Goal: Register for event/course

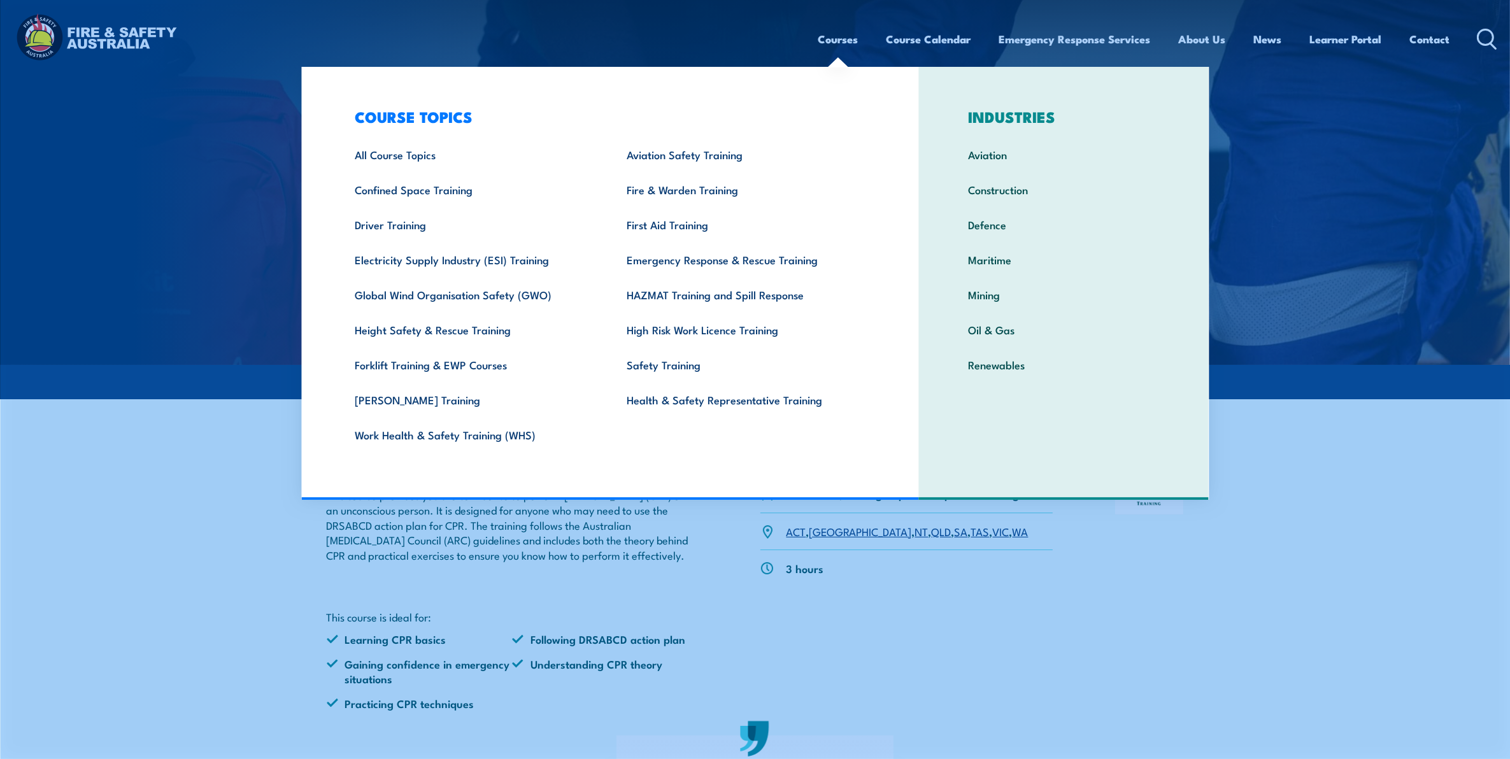
click at [830, 33] on link "Courses" at bounding box center [838, 39] width 40 height 34
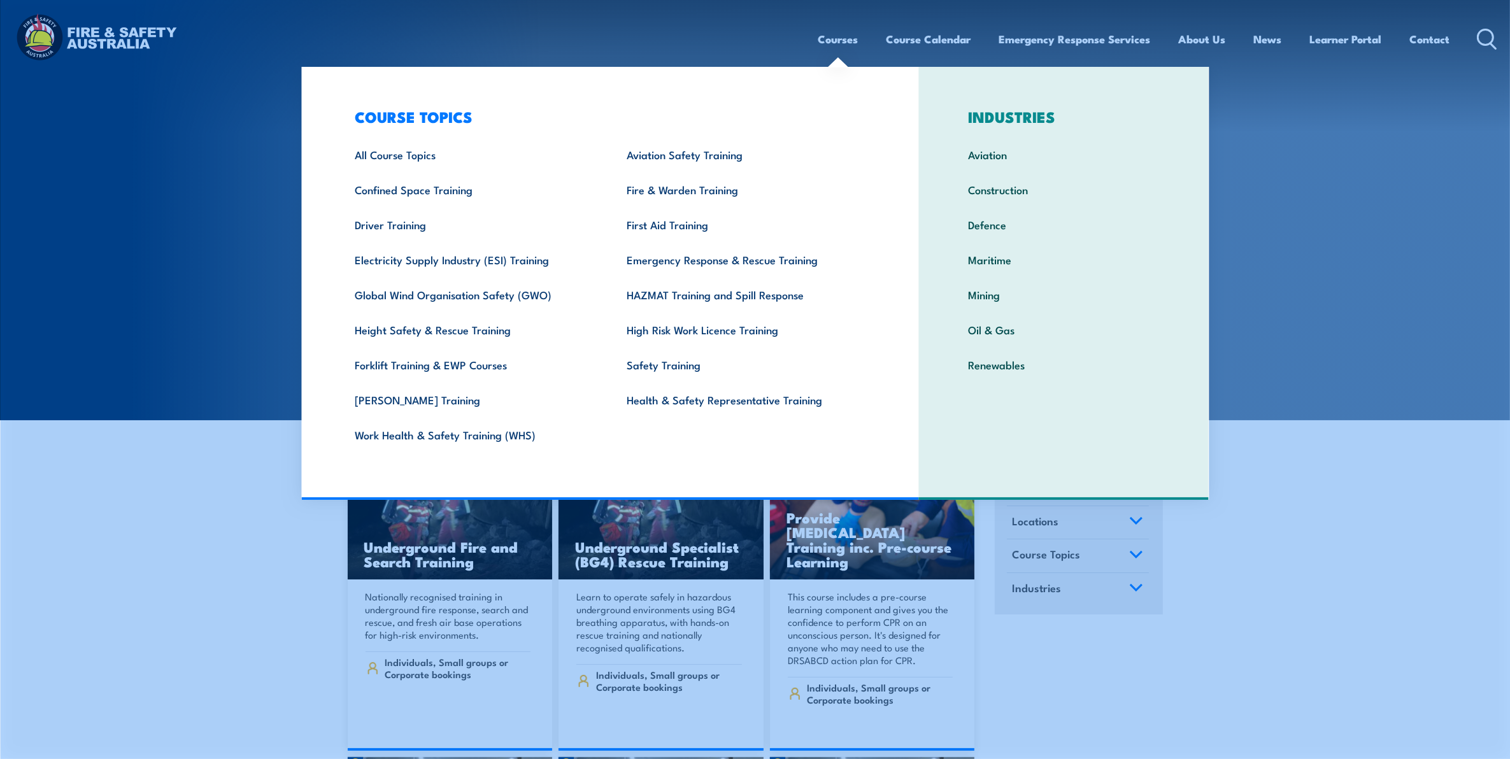
click at [820, 34] on link "Courses" at bounding box center [838, 39] width 40 height 34
click at [682, 234] on link "First Aid Training" at bounding box center [743, 224] width 272 height 35
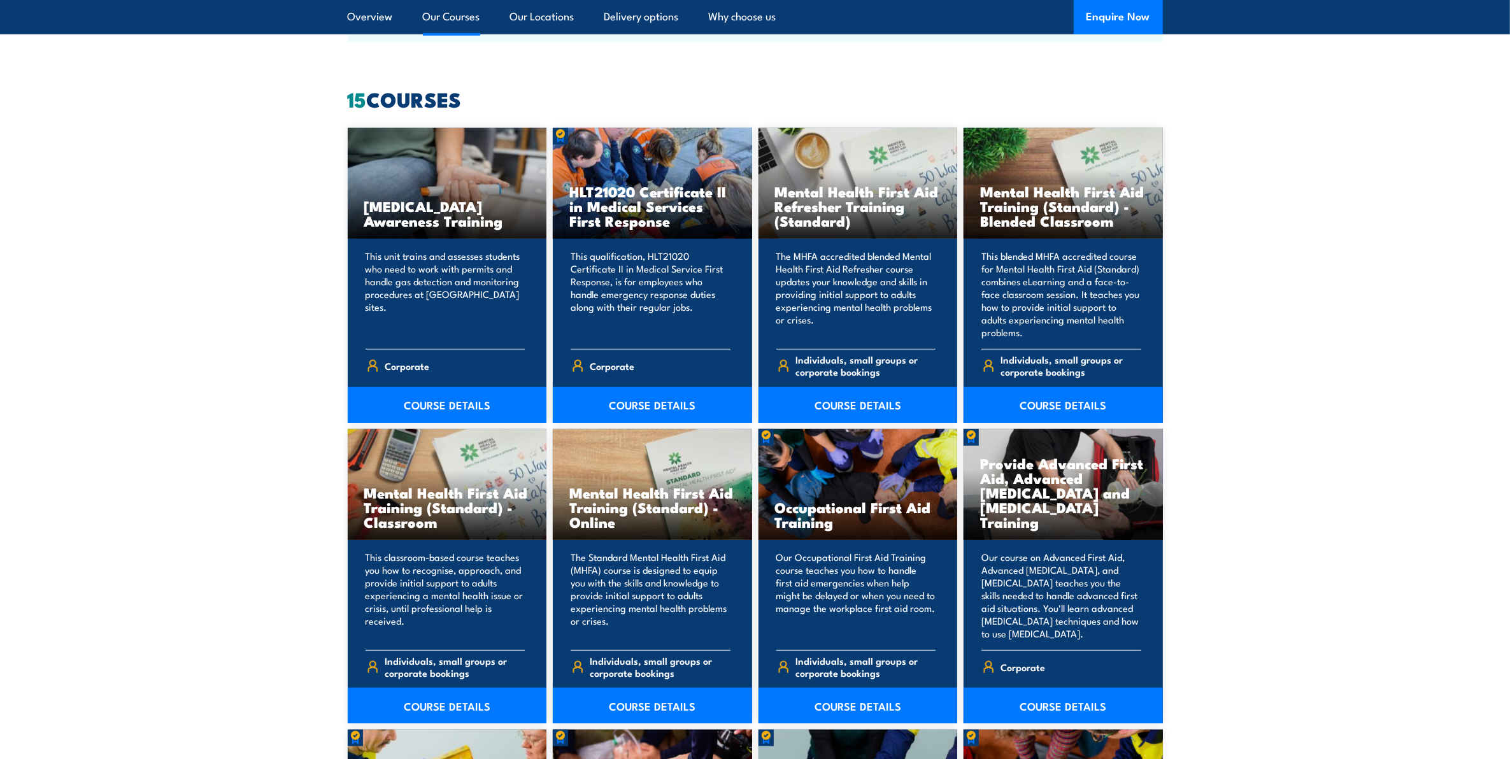
scroll to position [1194, 0]
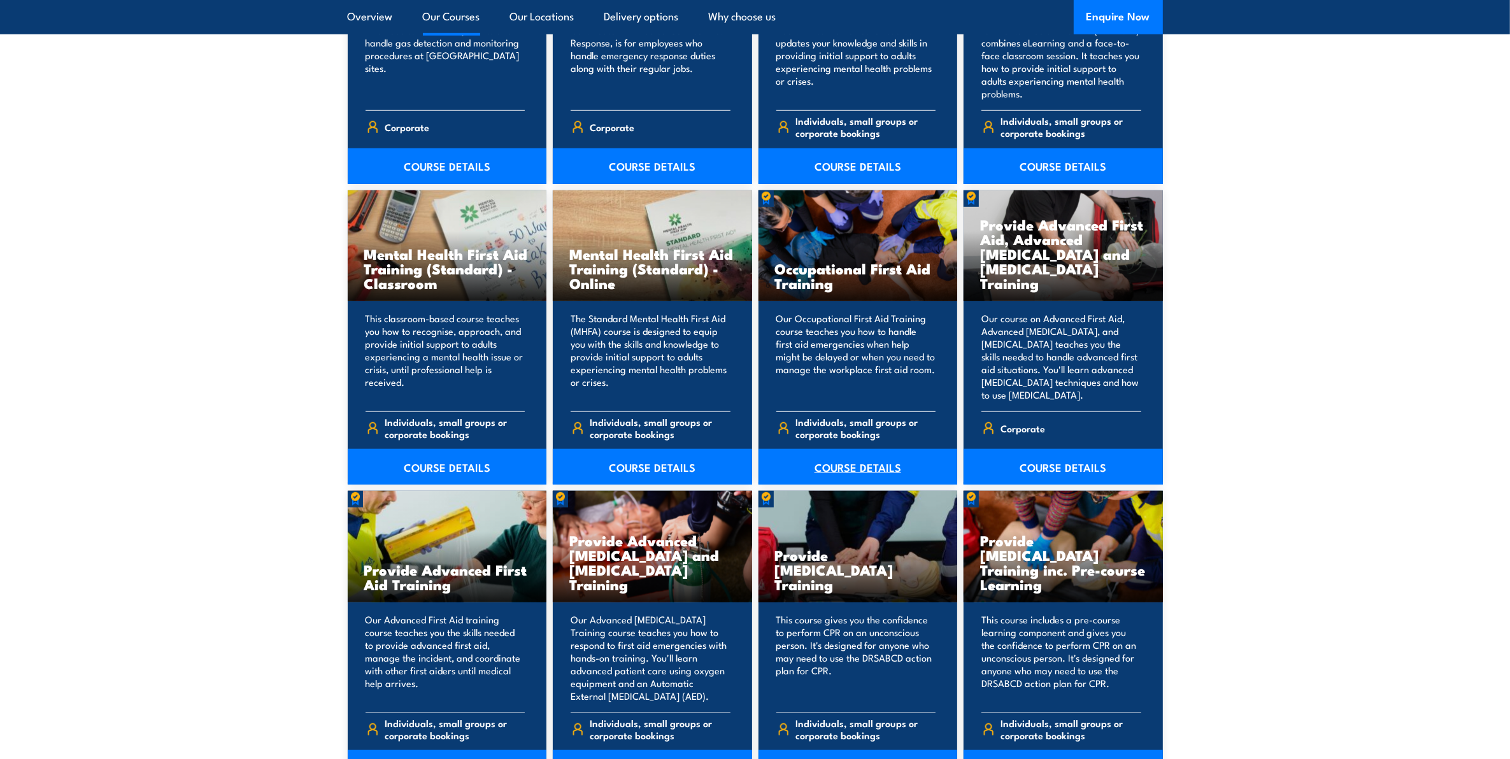
click at [864, 457] on link "COURSE DETAILS" at bounding box center [858, 467] width 199 height 36
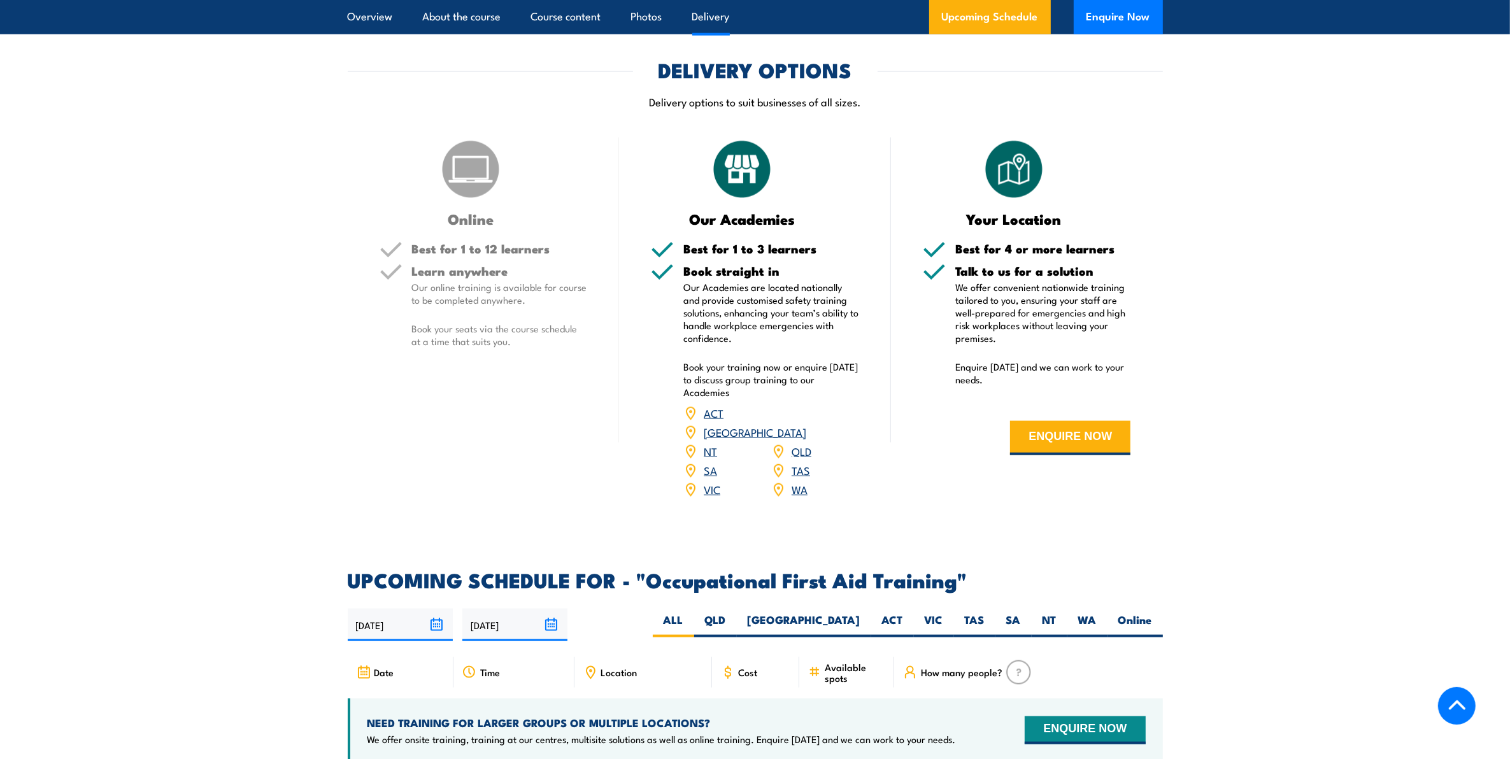
scroll to position [1752, 0]
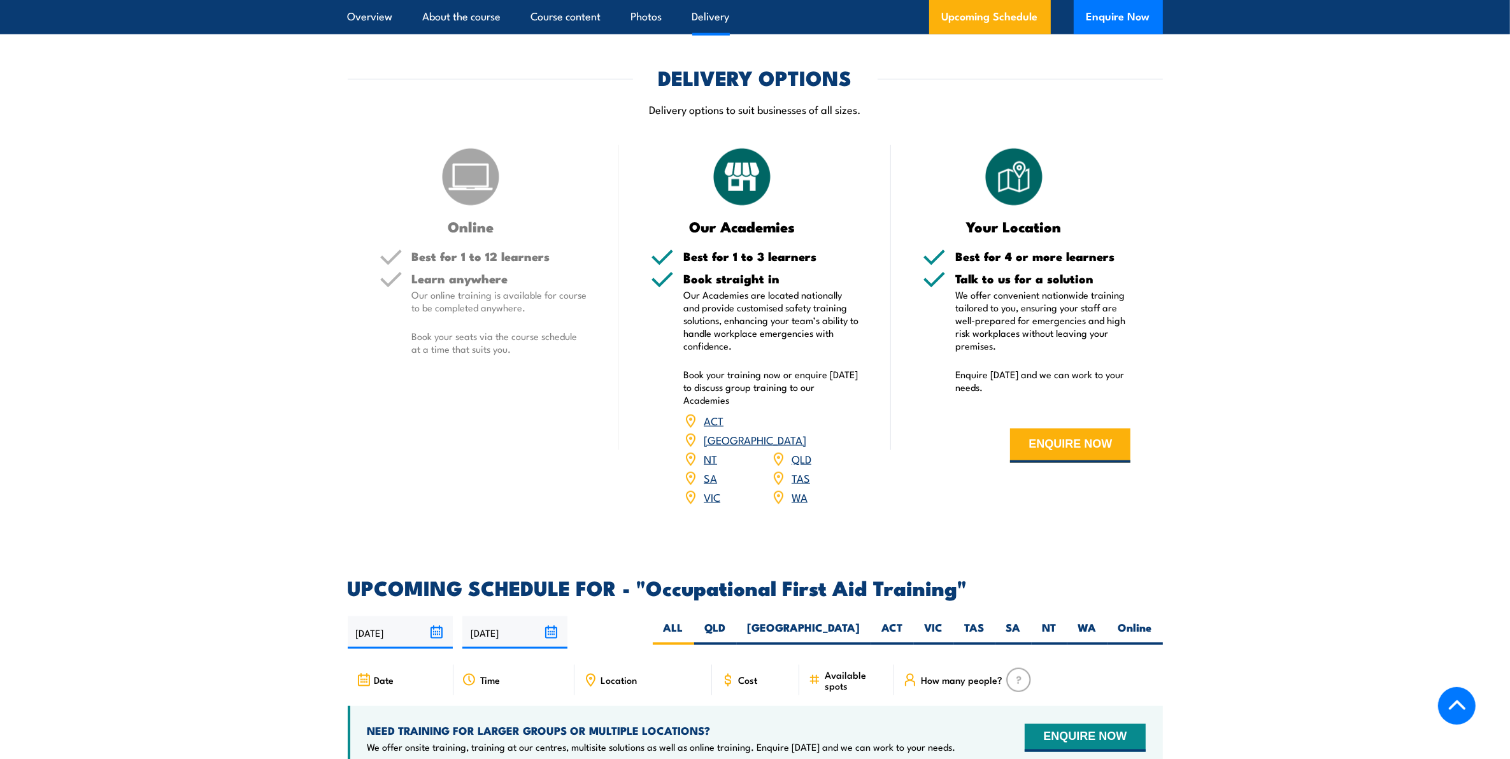
click at [806, 432] on link "NSW" at bounding box center [755, 439] width 103 height 15
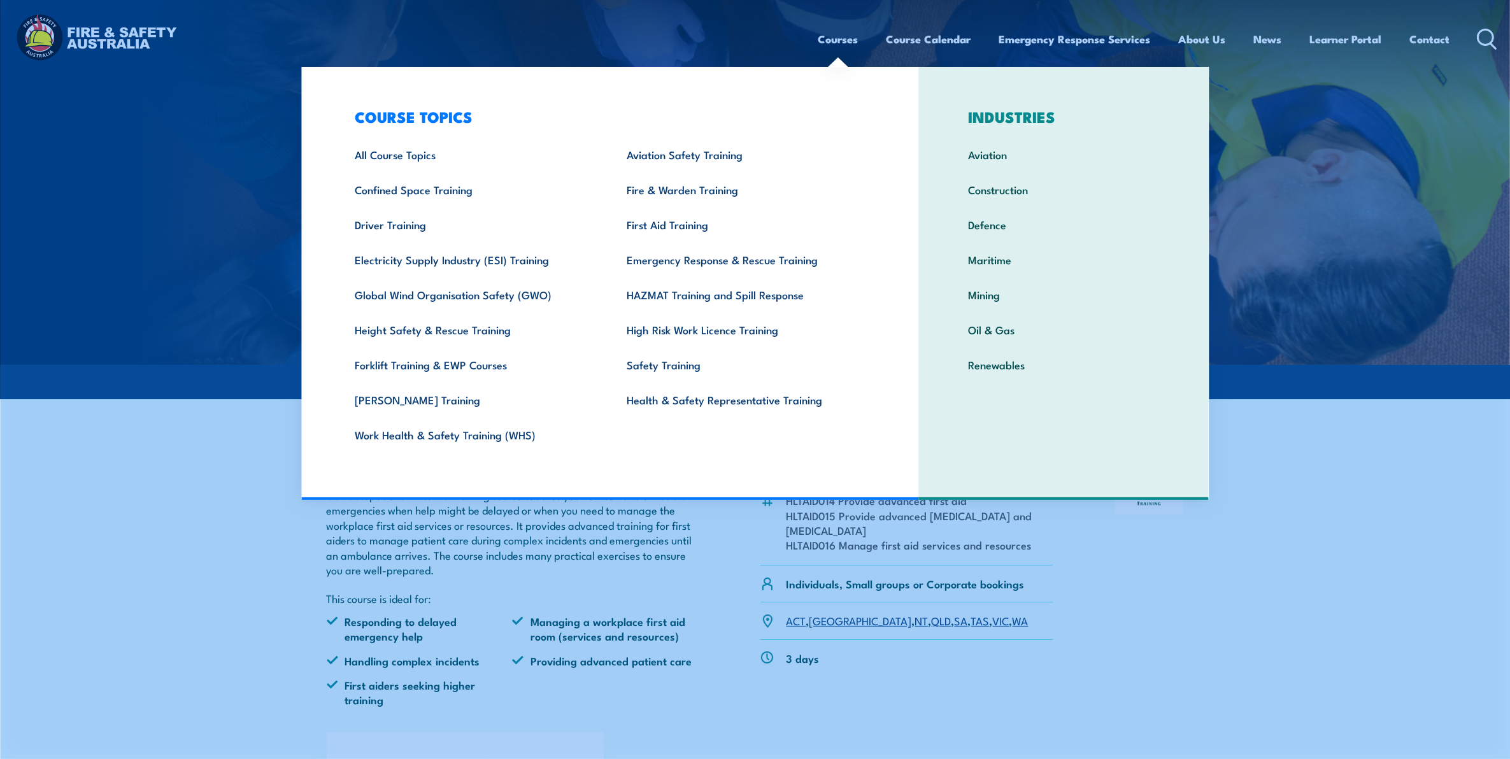
click at [839, 32] on link "Courses" at bounding box center [838, 39] width 40 height 34
click at [670, 220] on link "First Aid Training" at bounding box center [743, 224] width 272 height 35
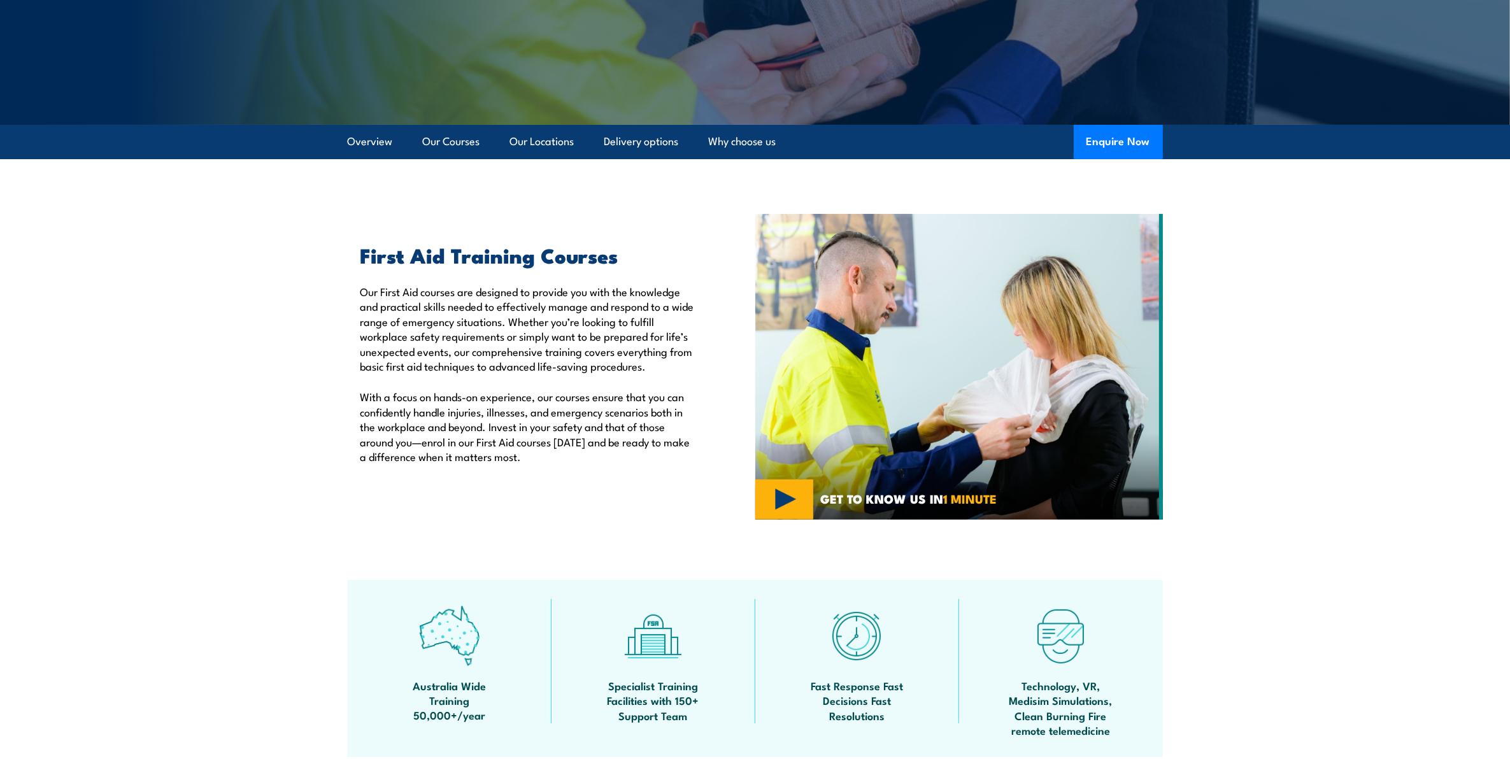
scroll to position [239, 0]
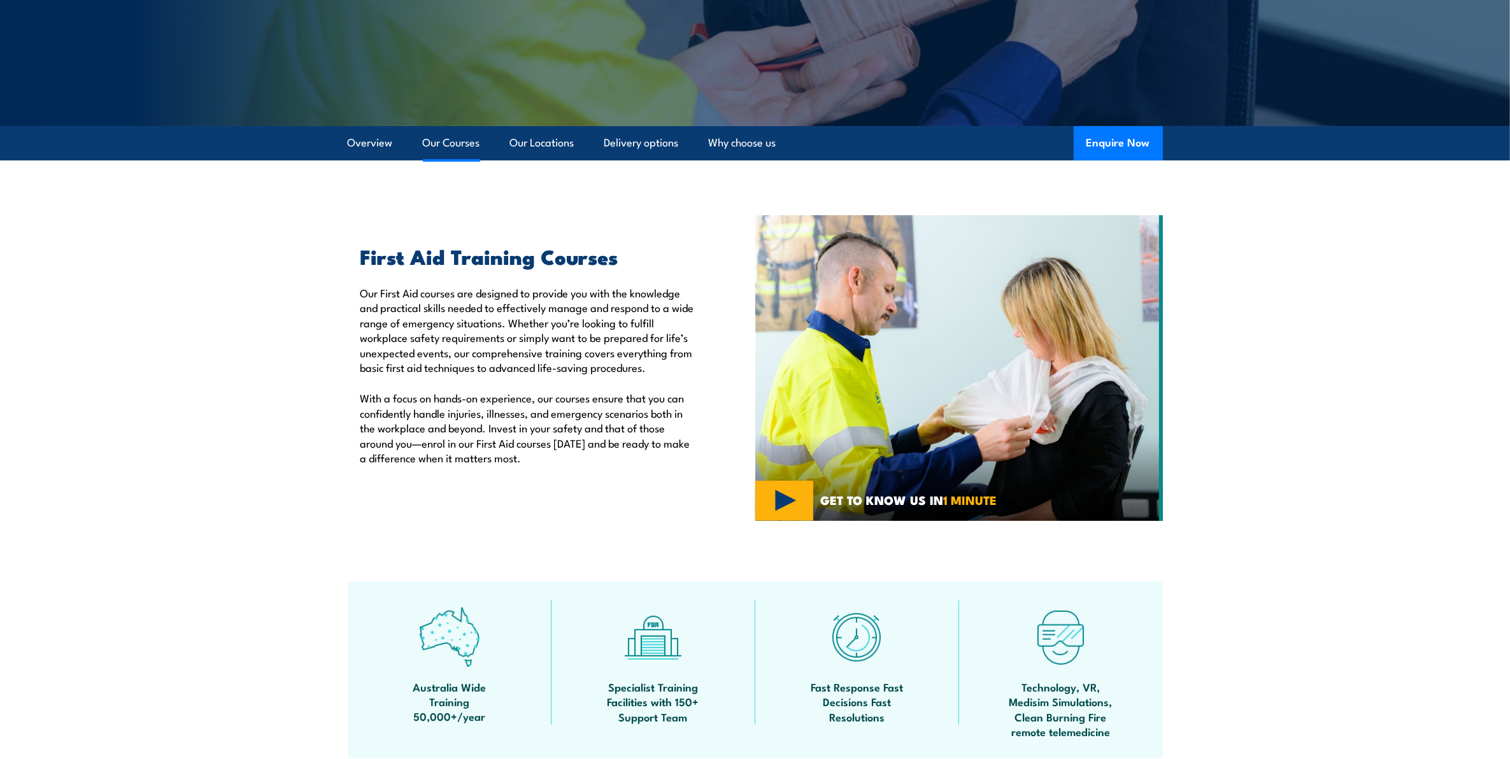
click at [450, 148] on link "Our Courses" at bounding box center [451, 143] width 57 height 34
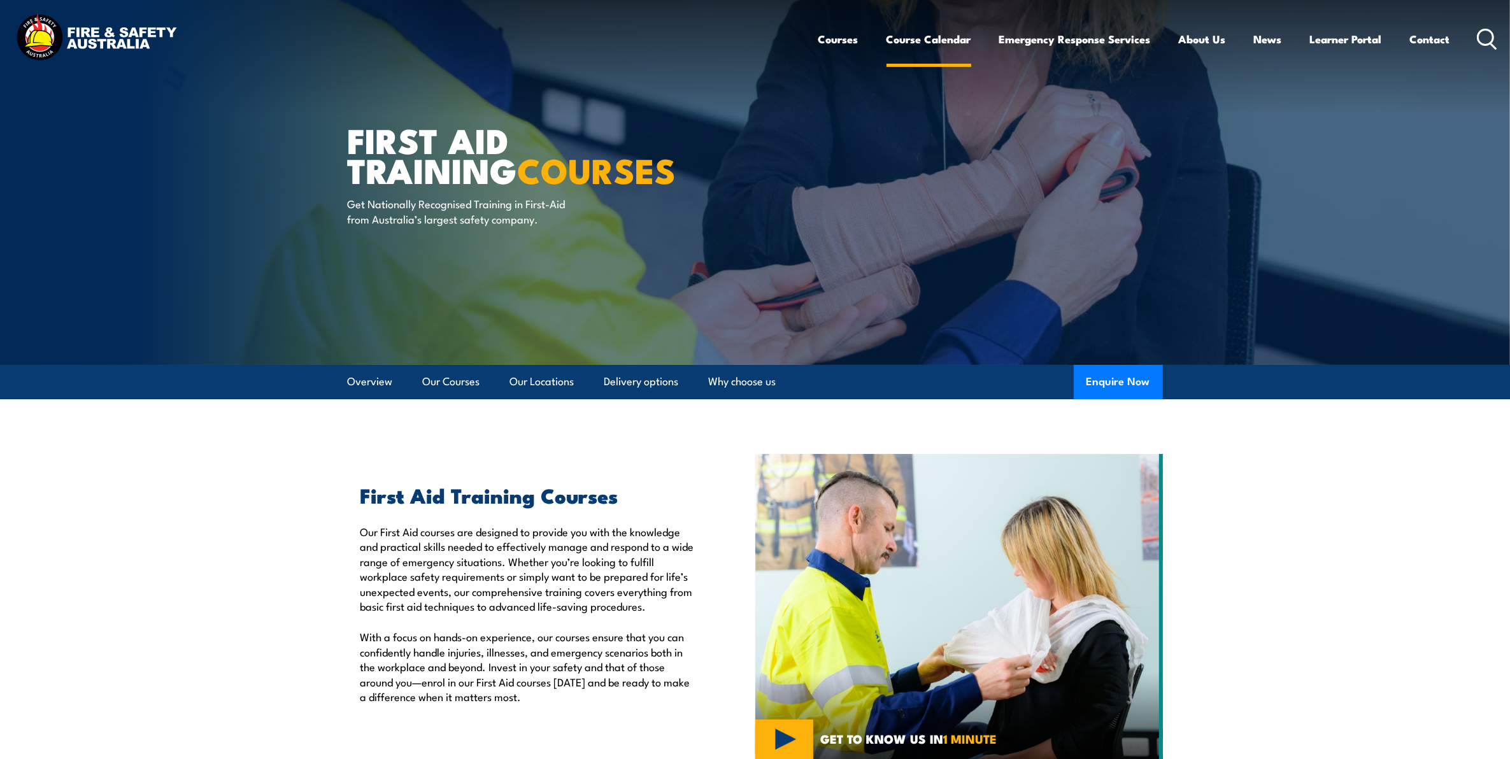
click at [934, 43] on link "Course Calendar" at bounding box center [929, 39] width 85 height 34
click at [917, 37] on link "Course Calendar" at bounding box center [929, 39] width 85 height 34
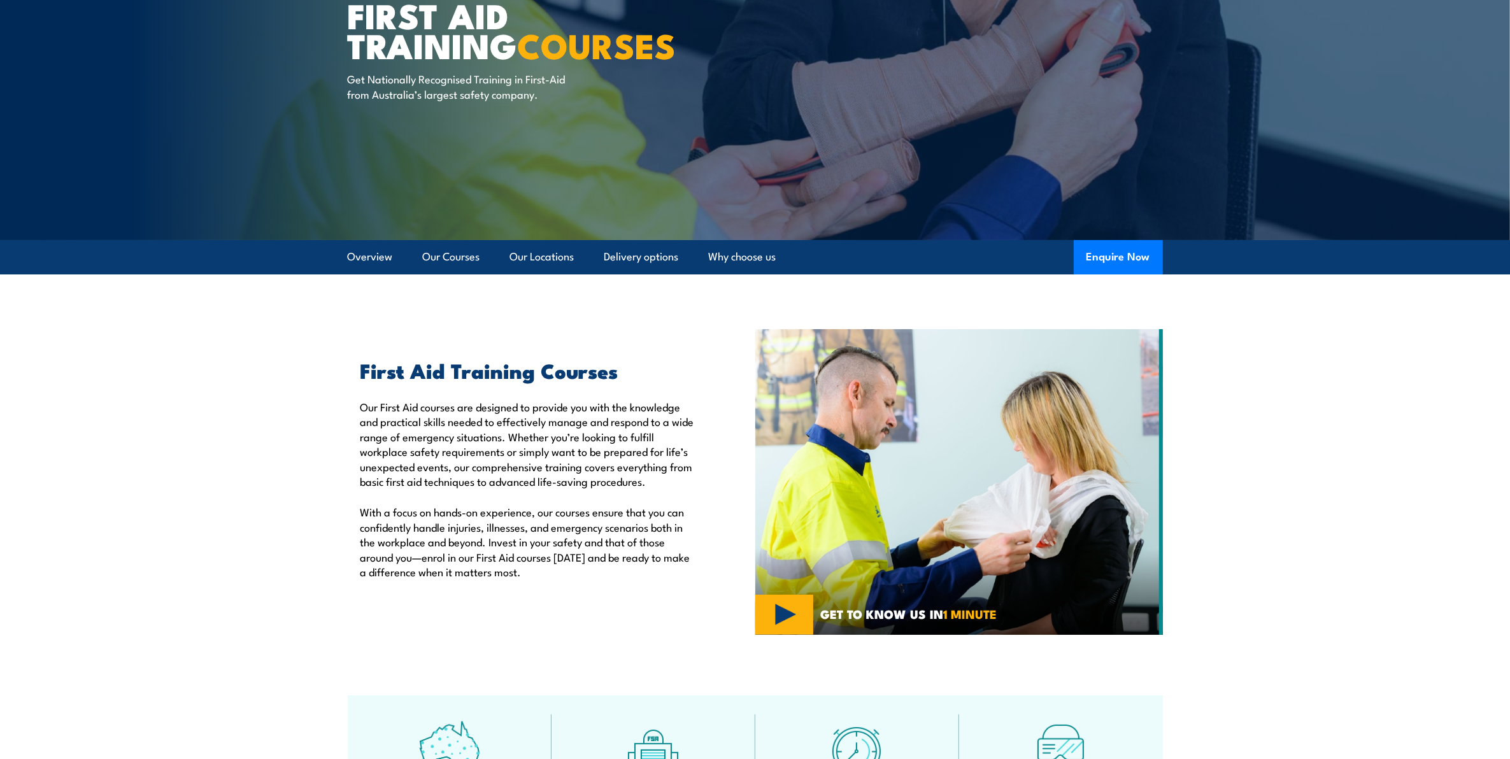
scroll to position [478, 0]
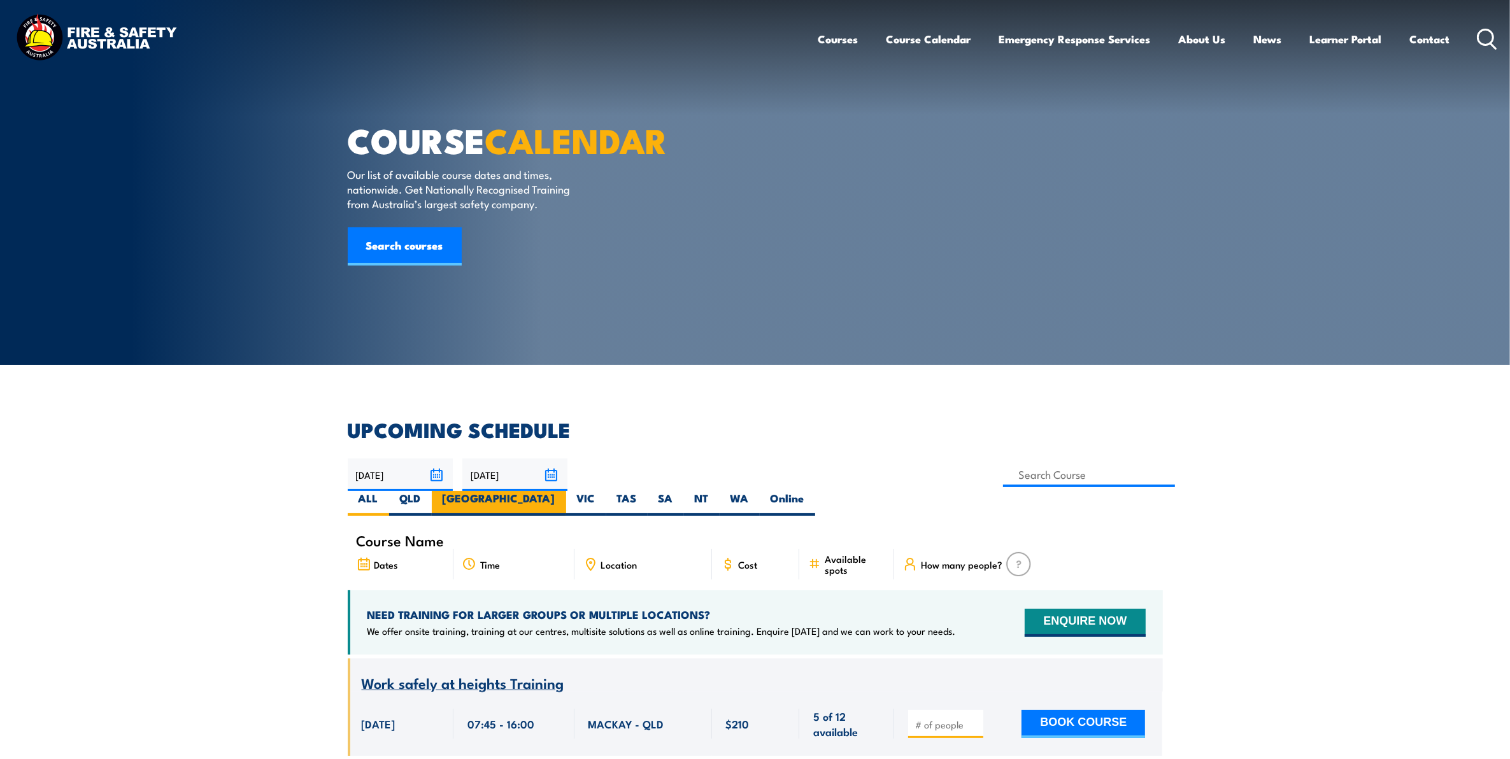
click at [566, 491] on label "NSW" at bounding box center [499, 503] width 134 height 25
click at [564, 491] on input "[GEOGRAPHIC_DATA]" at bounding box center [559, 495] width 8 height 8
radio input "true"
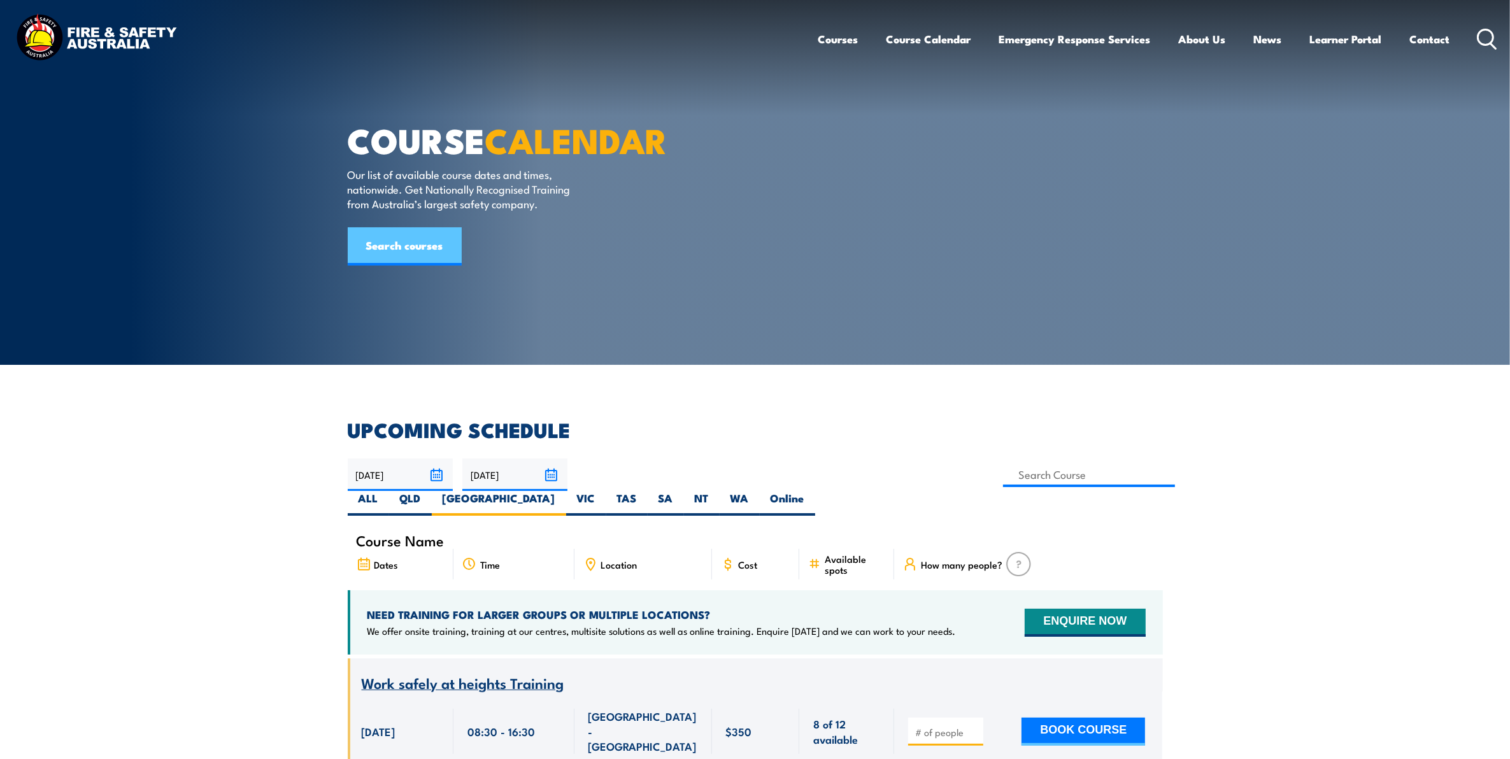
click at [436, 266] on link "Search courses" at bounding box center [405, 246] width 114 height 38
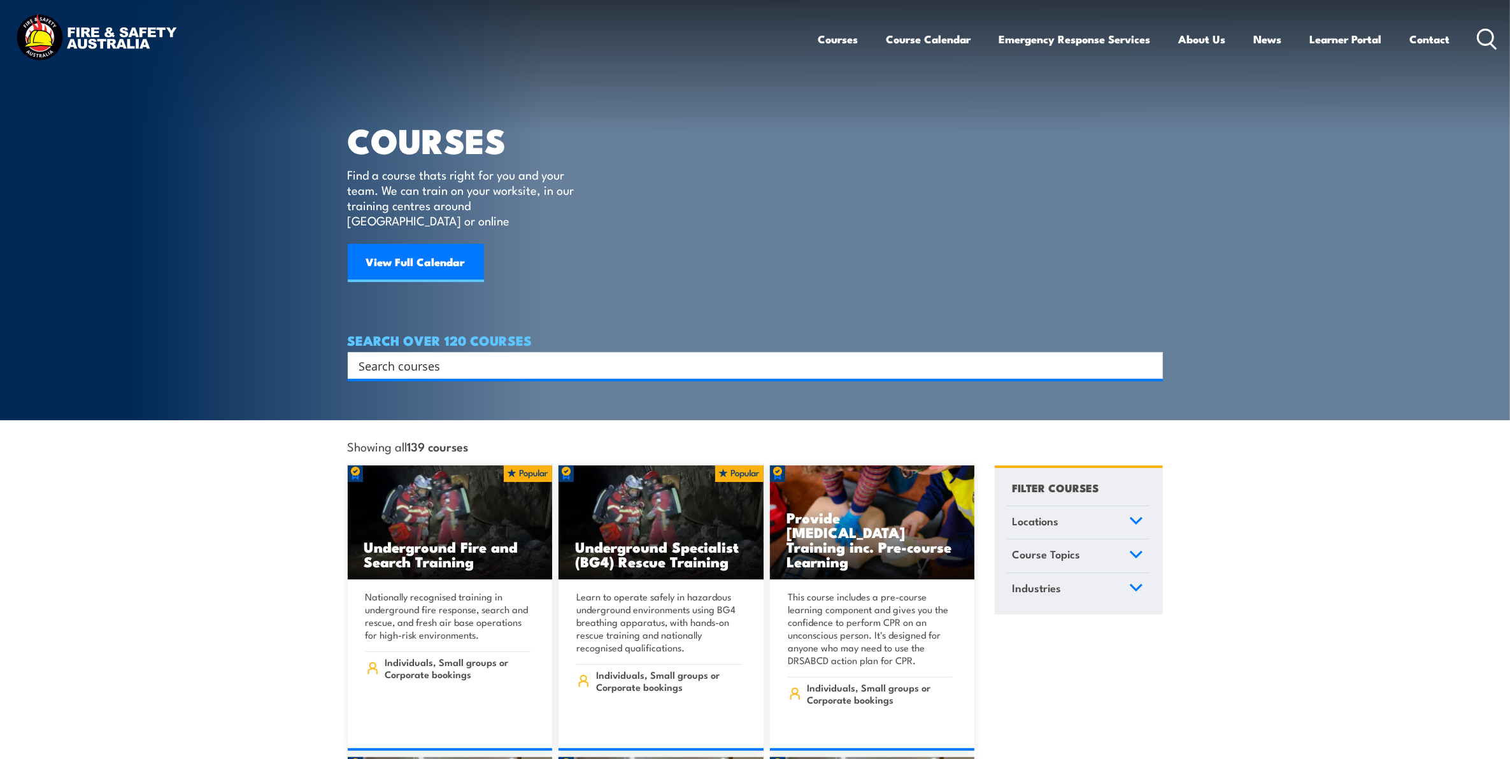
click at [534, 356] on input "Search input" at bounding box center [747, 365] width 776 height 19
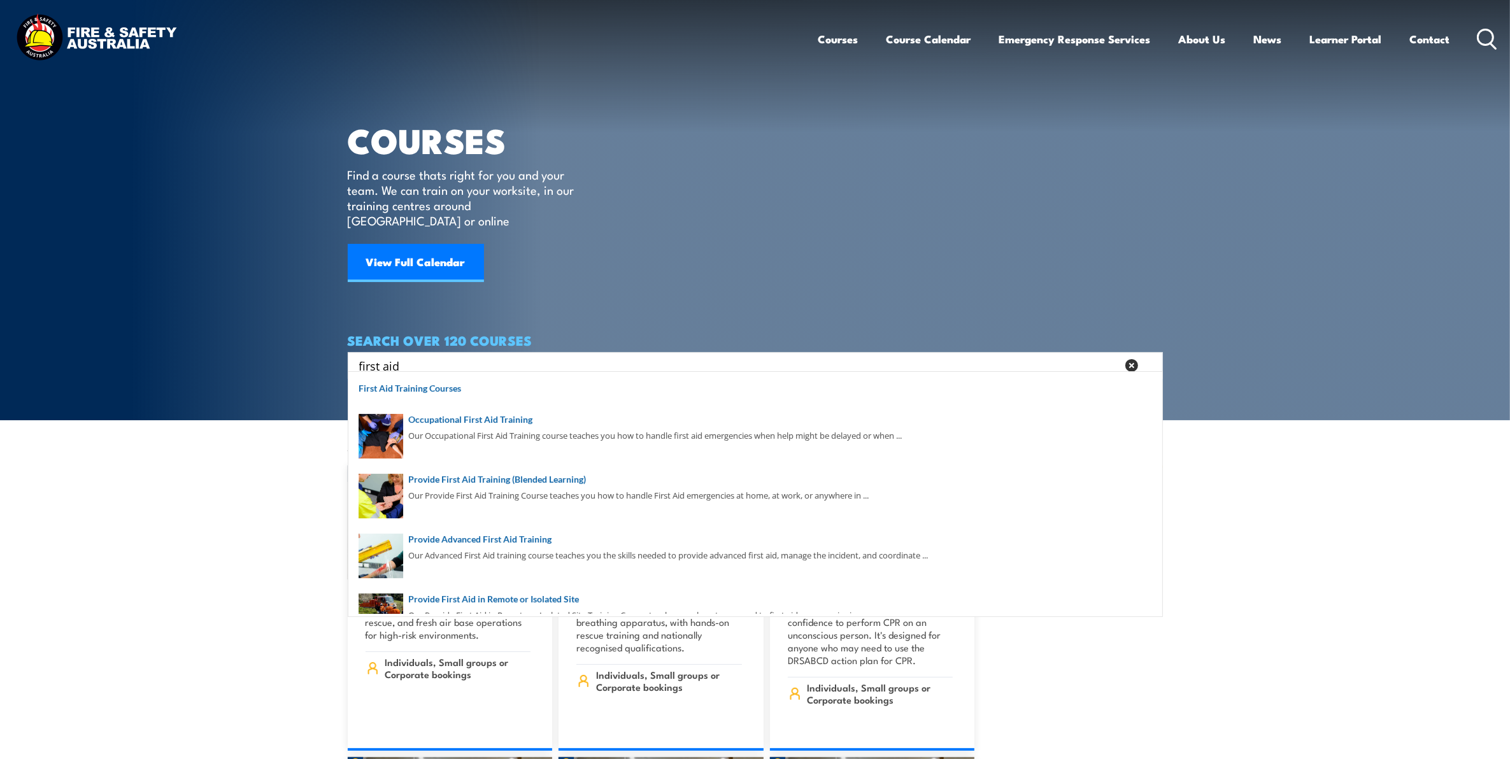
type input "first aid"
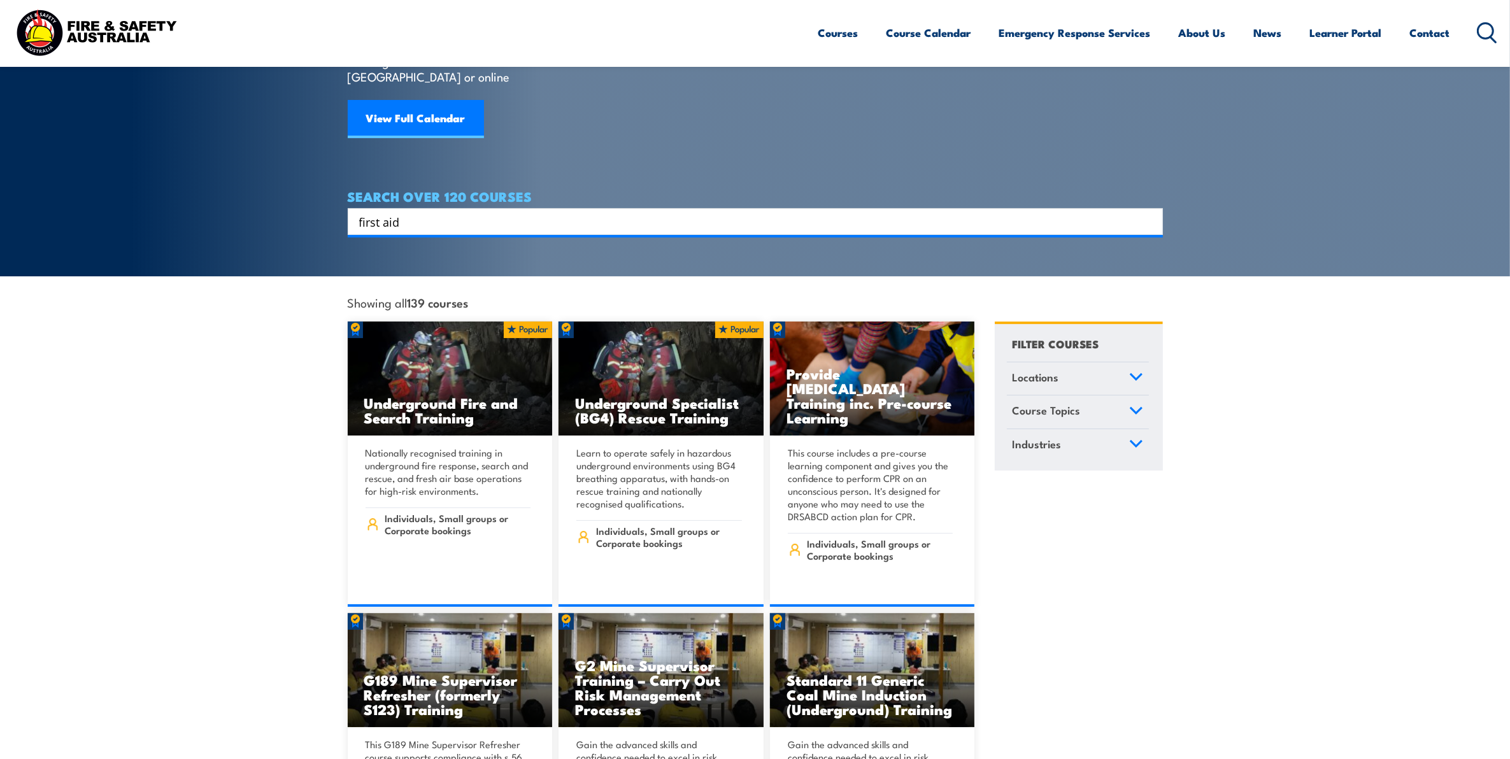
scroll to position [159, 0]
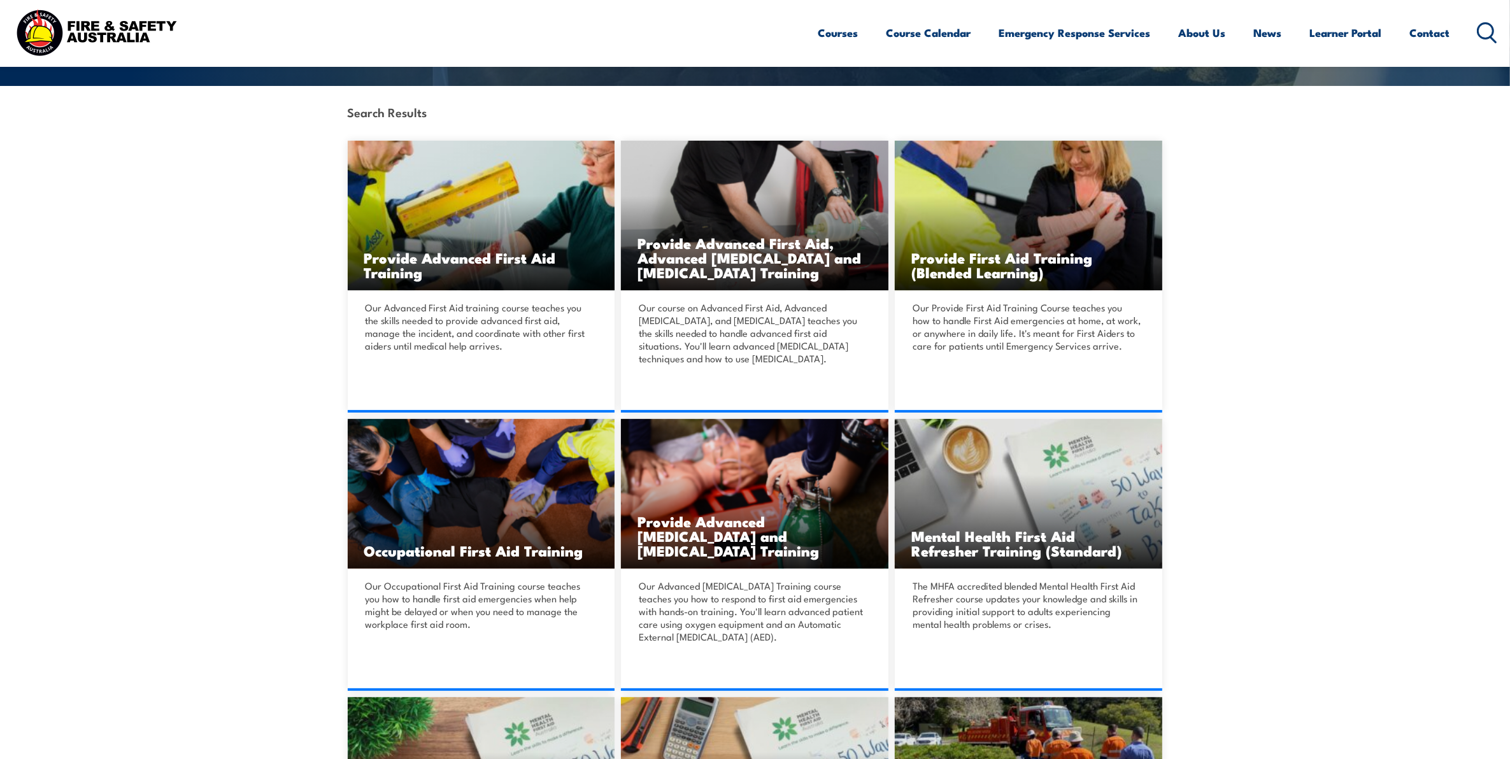
scroll to position [318, 0]
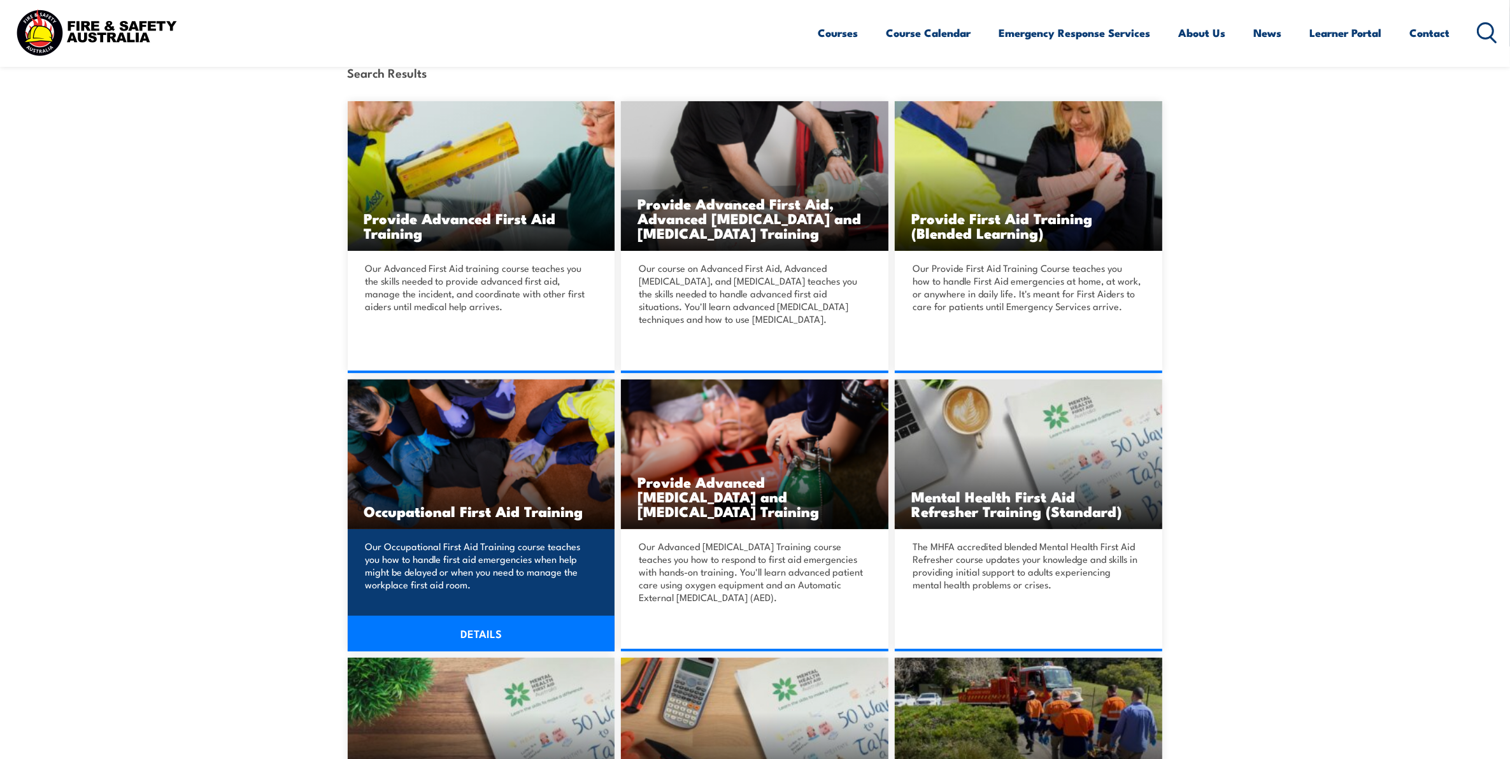
click at [510, 476] on img at bounding box center [482, 455] width 268 height 150
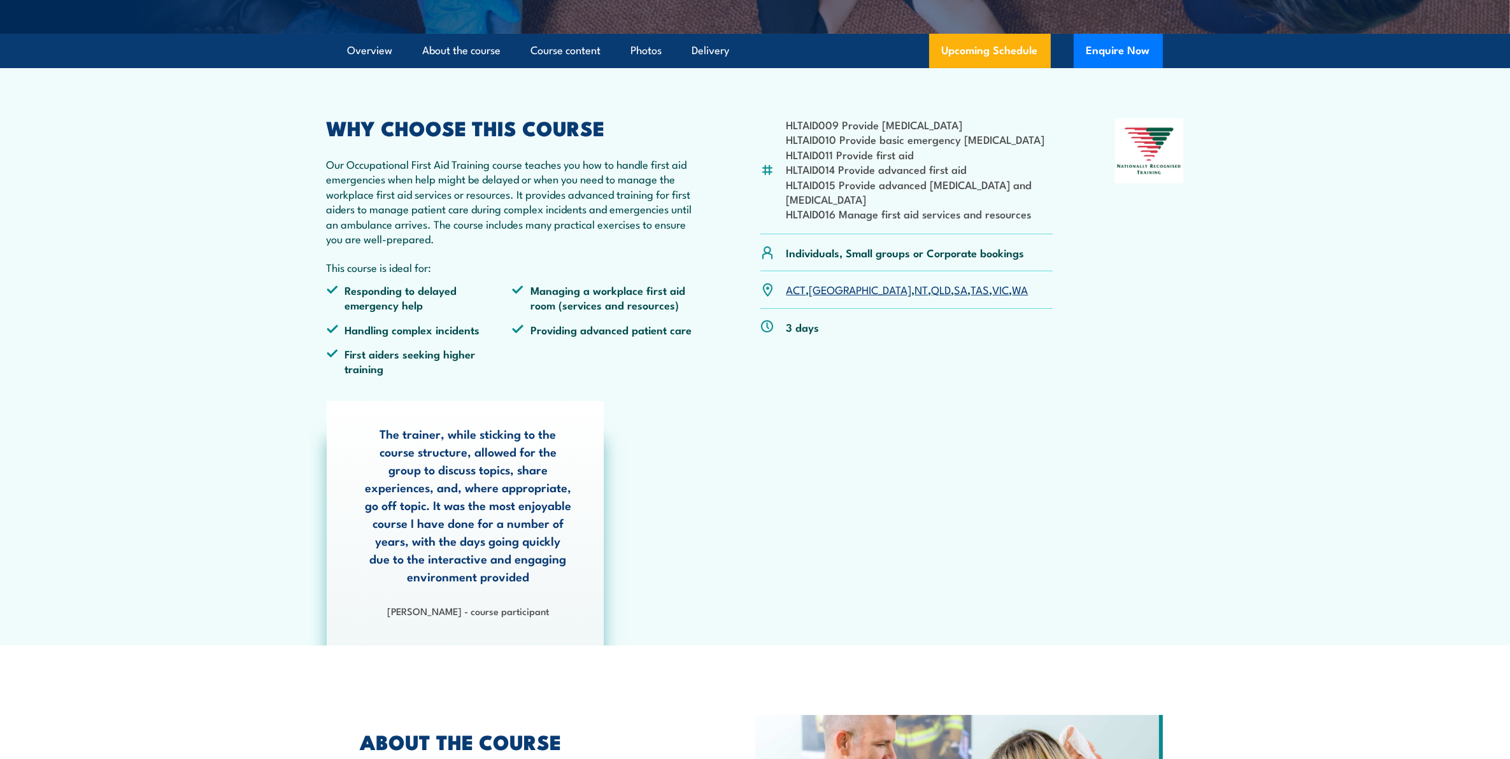
scroll to position [80, 0]
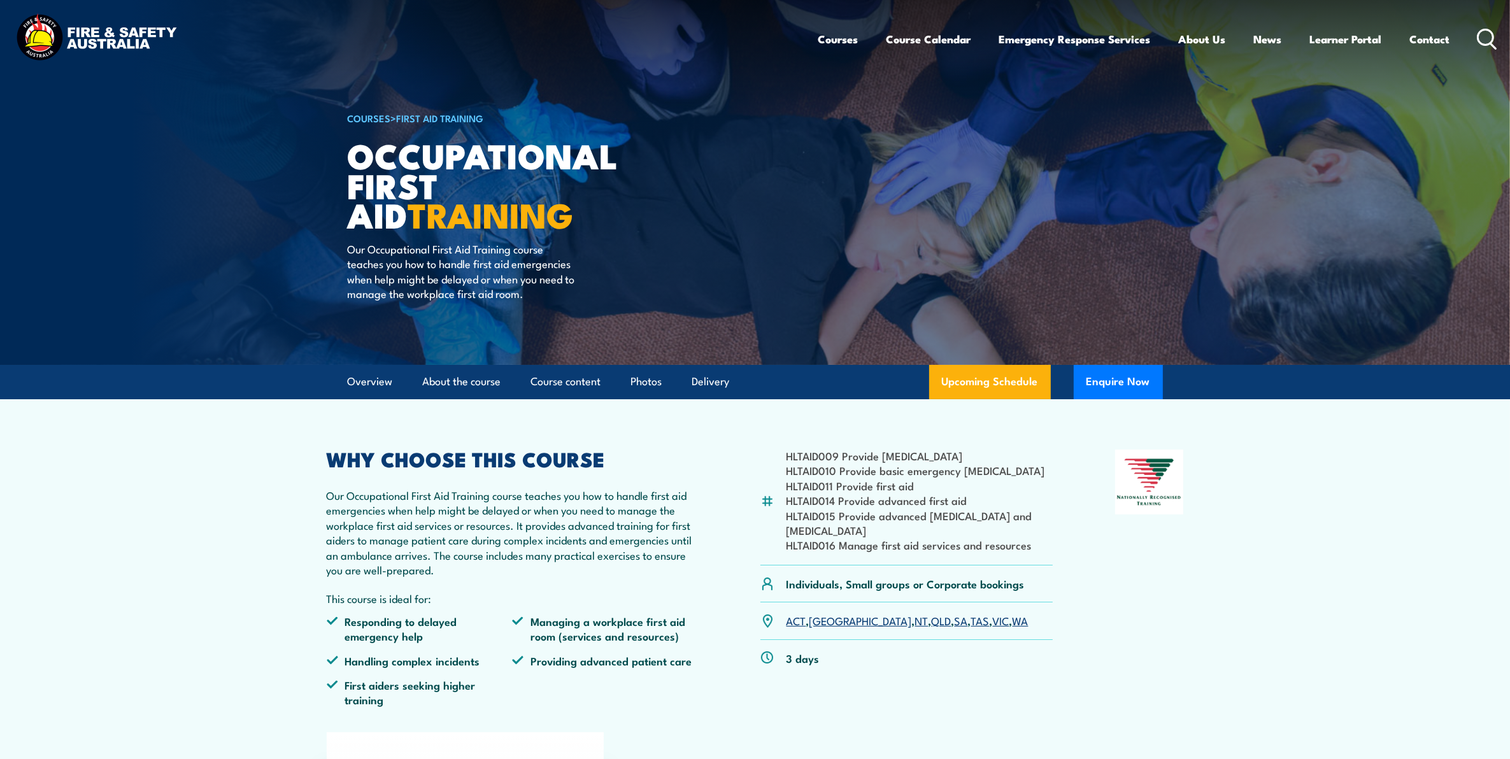
click at [457, 115] on link "First Aid Training" at bounding box center [440, 118] width 87 height 14
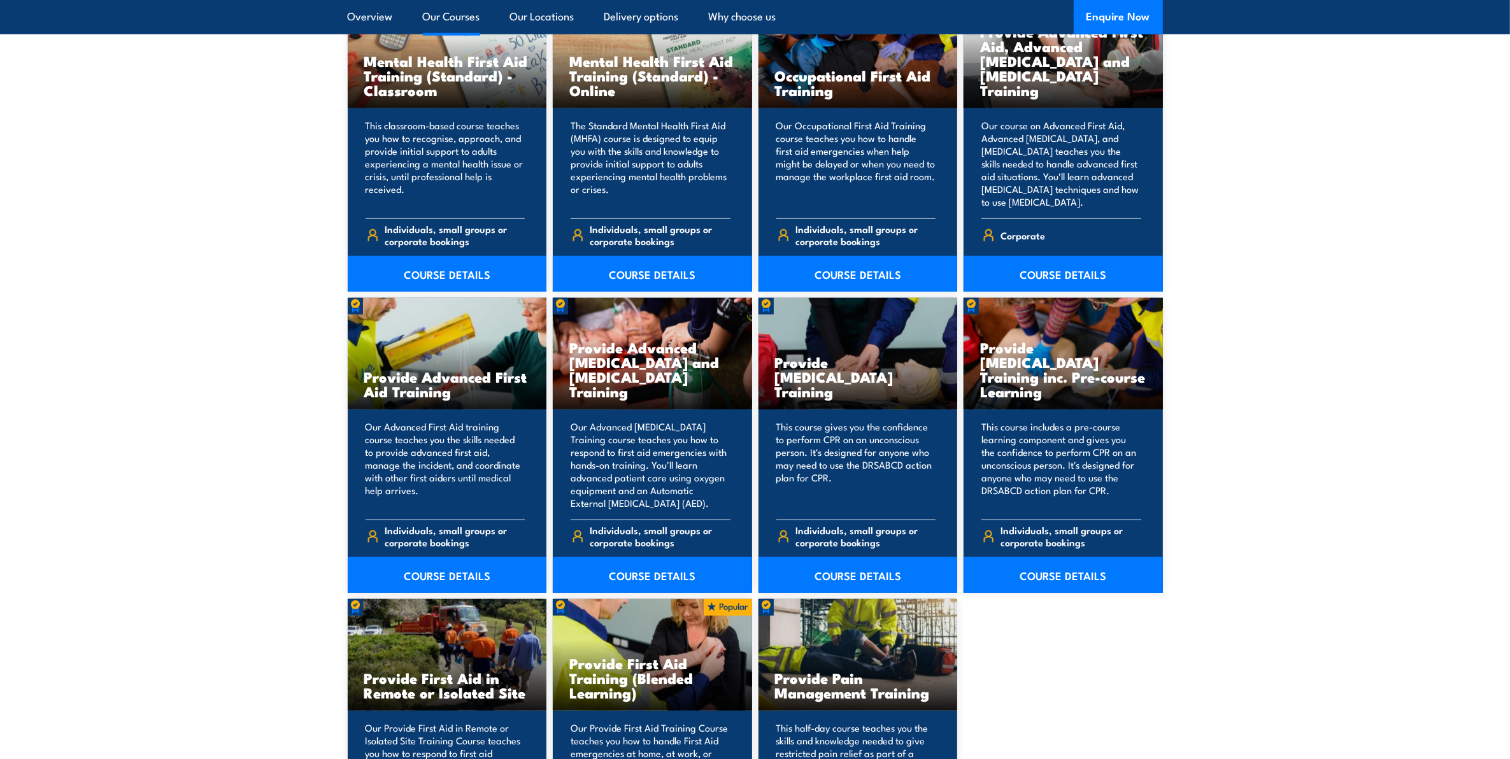
scroll to position [1433, 0]
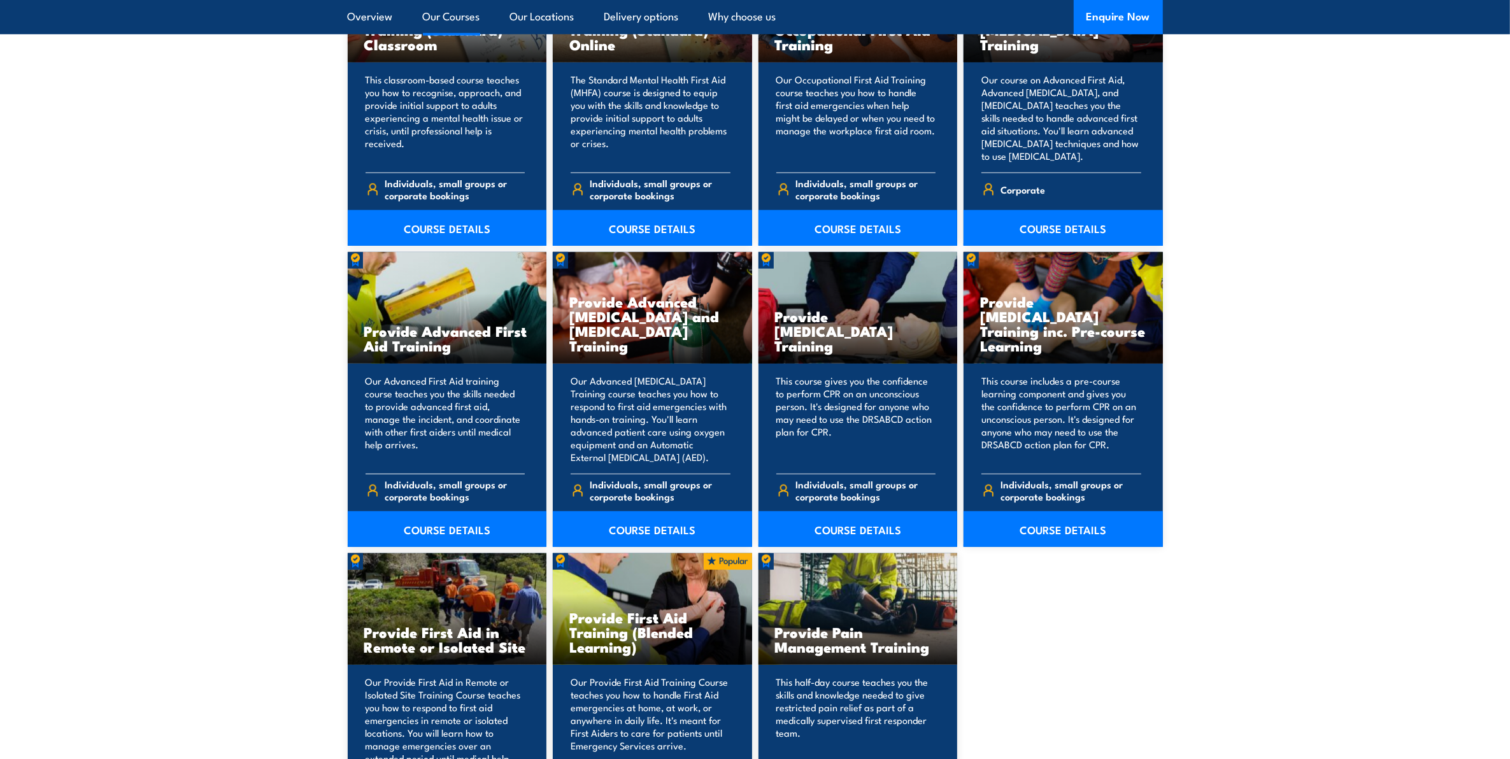
click at [436, 325] on h3 "Provide Advanced First Aid Training" at bounding box center [447, 338] width 166 height 29
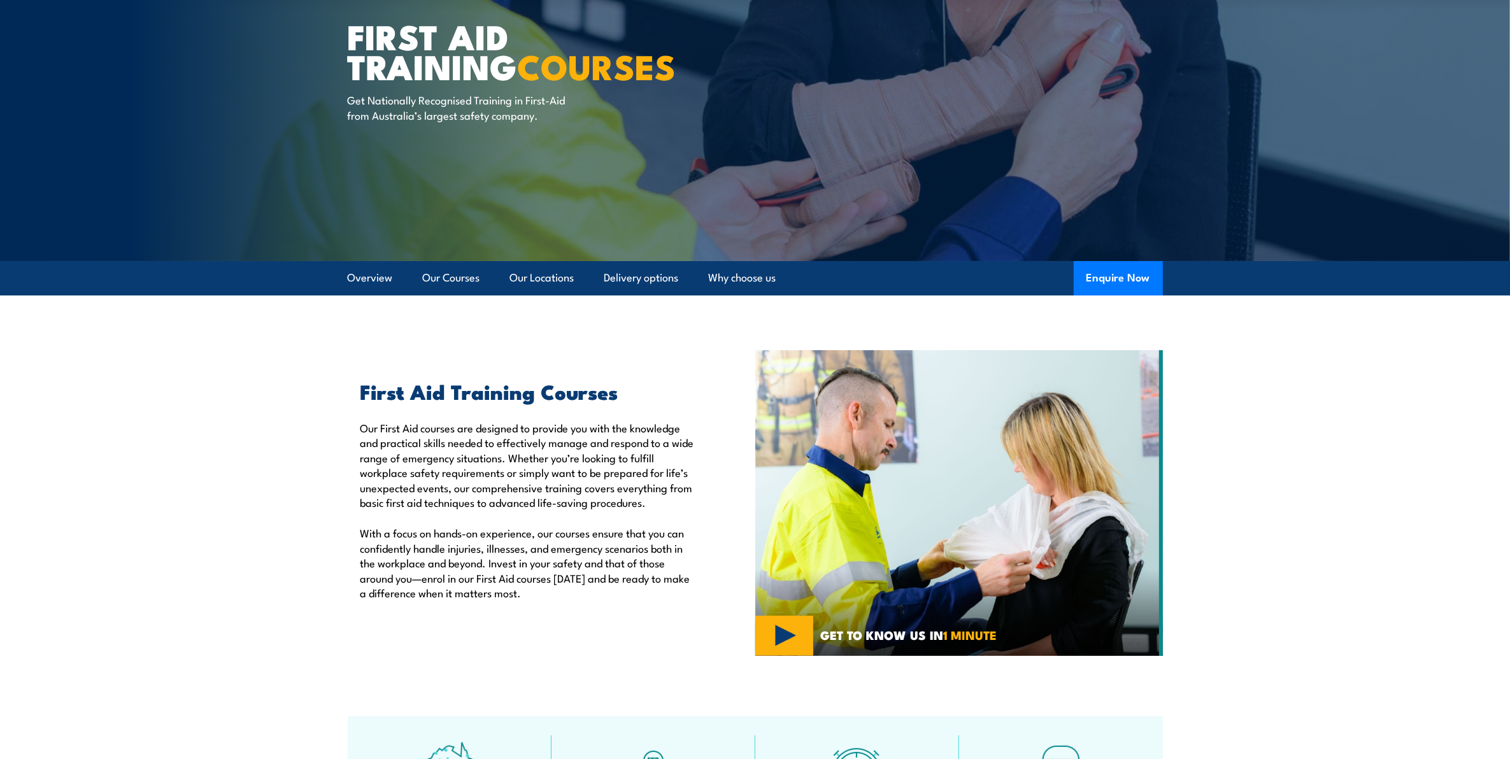
scroll to position [0, 0]
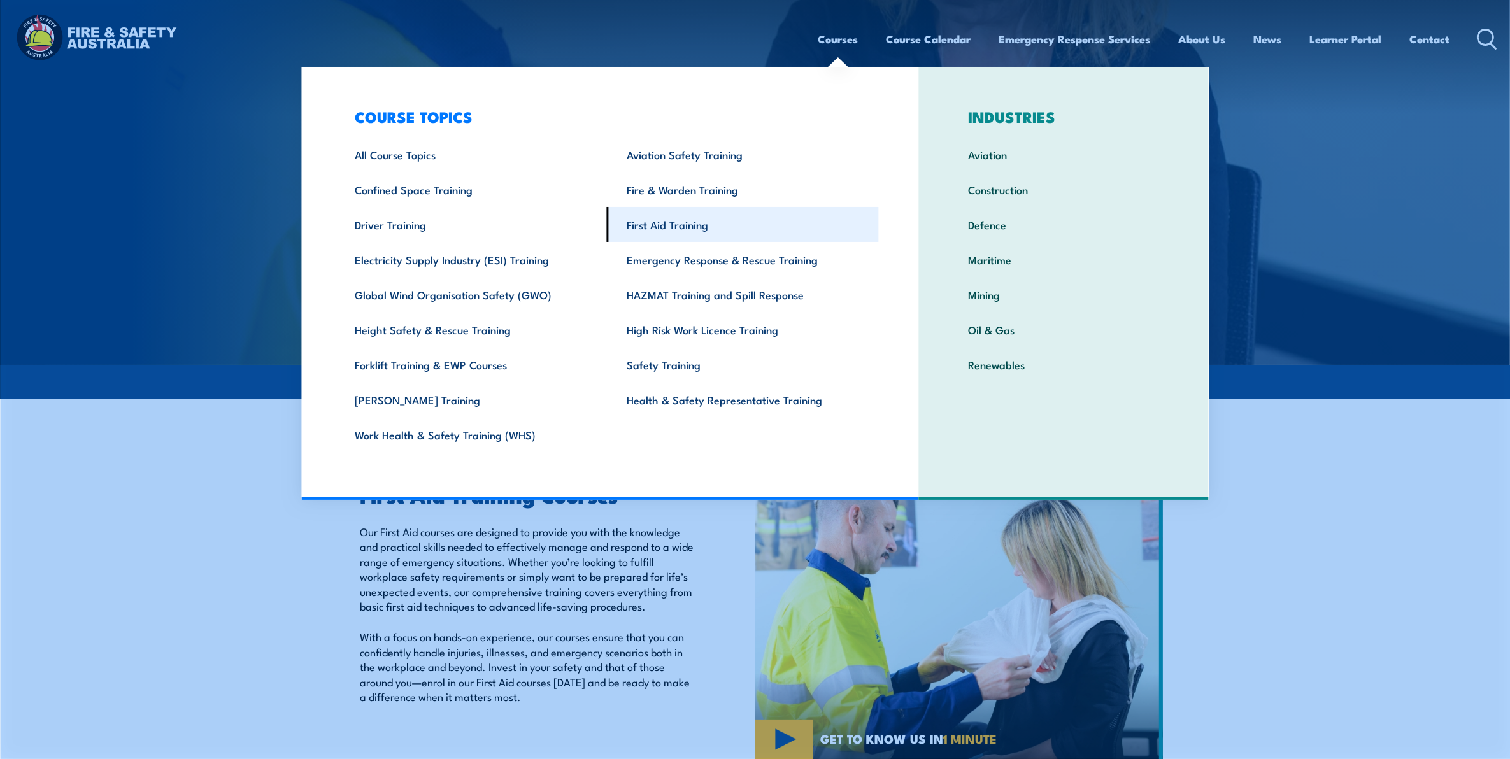
click at [670, 231] on link "First Aid Training" at bounding box center [743, 224] width 272 height 35
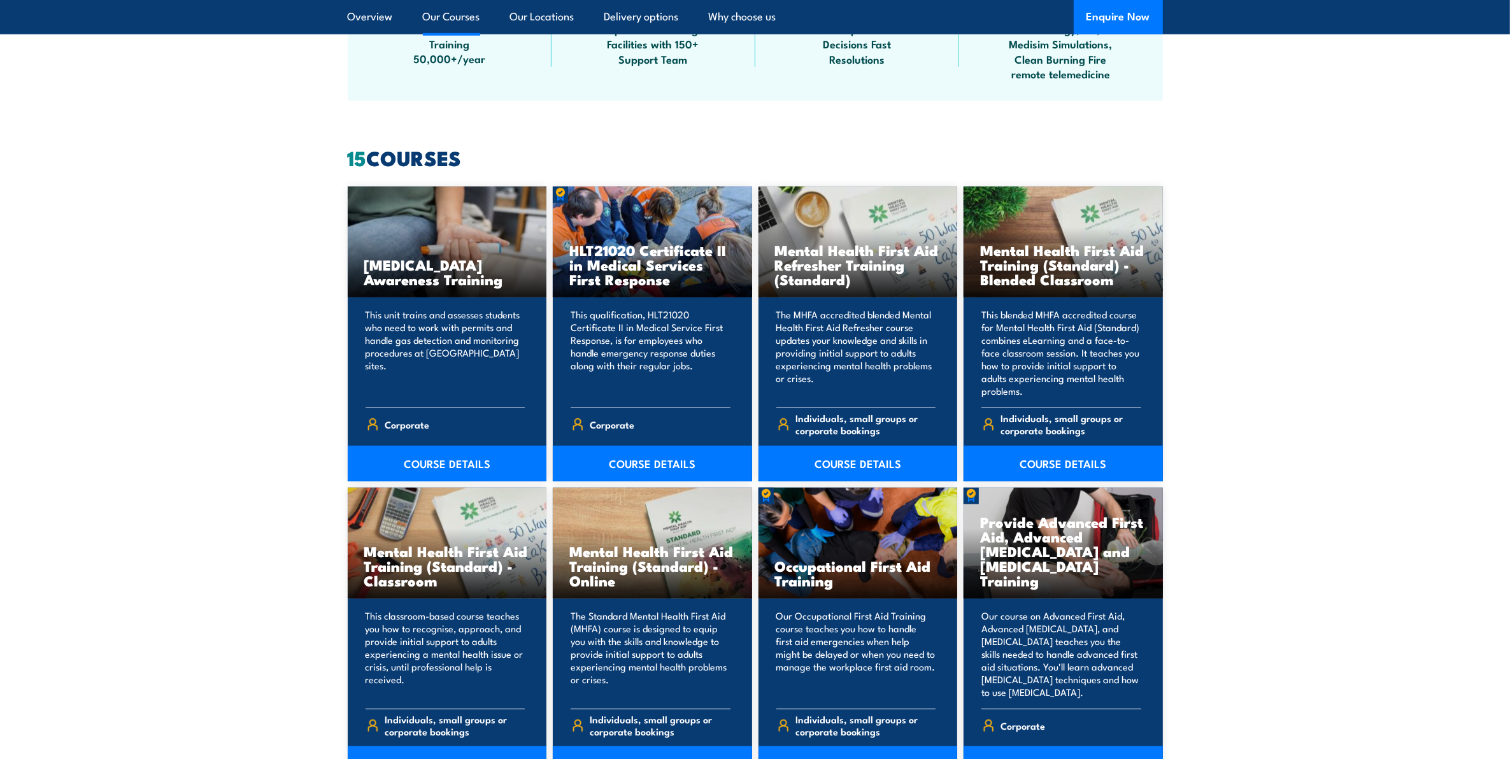
scroll to position [955, 0]
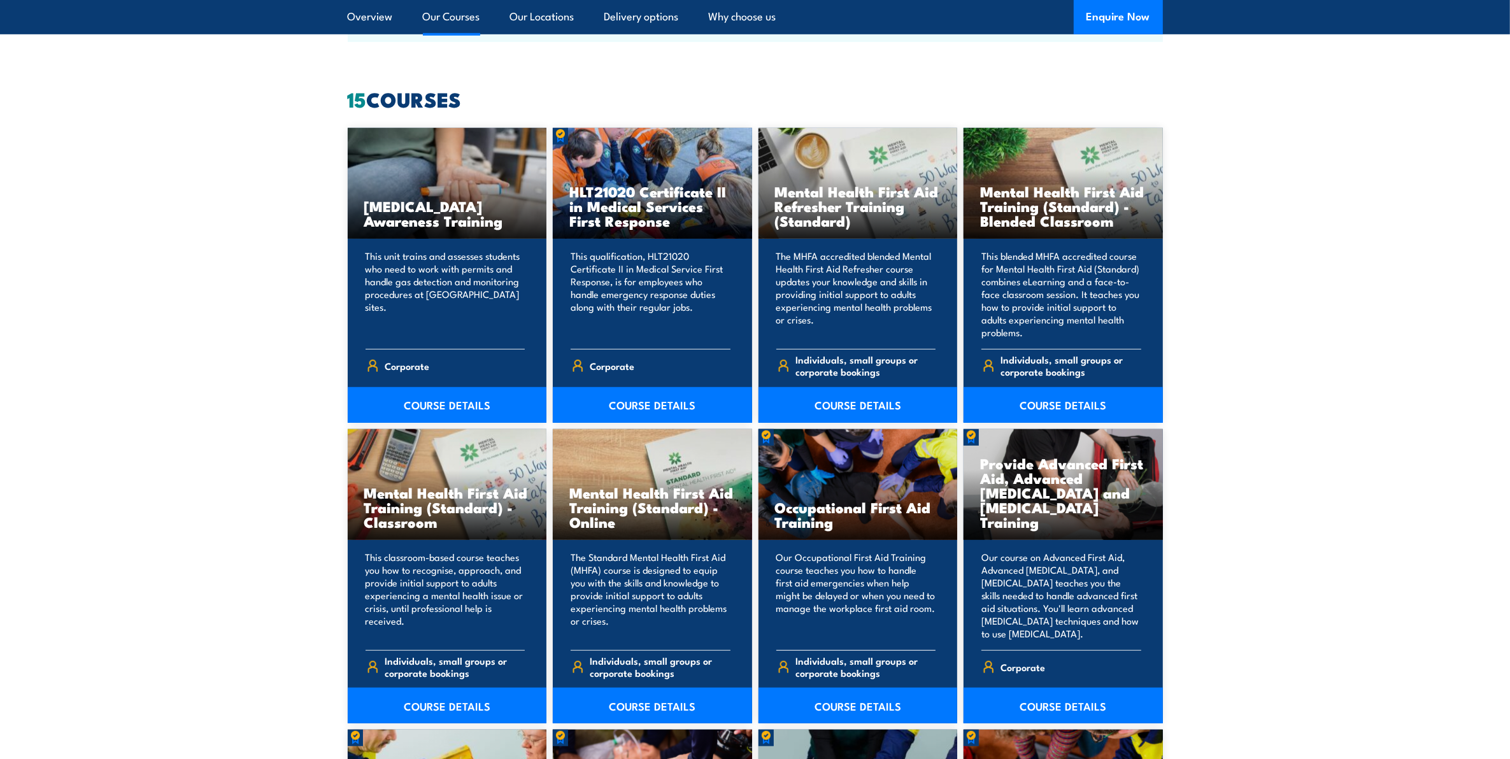
click at [857, 487] on div "Occupational First Aid Training" at bounding box center [858, 484] width 199 height 111
drag, startPoint x: 857, startPoint y: 487, endPoint x: 871, endPoint y: 546, distance: 60.3
click at [871, 546] on div "Our Occupational First Aid Training course teaches you how to handle first aid …" at bounding box center [858, 631] width 199 height 183
click at [861, 628] on p "Our Occupational First Aid Training course teaches you how to handle first aid …" at bounding box center [856, 595] width 160 height 89
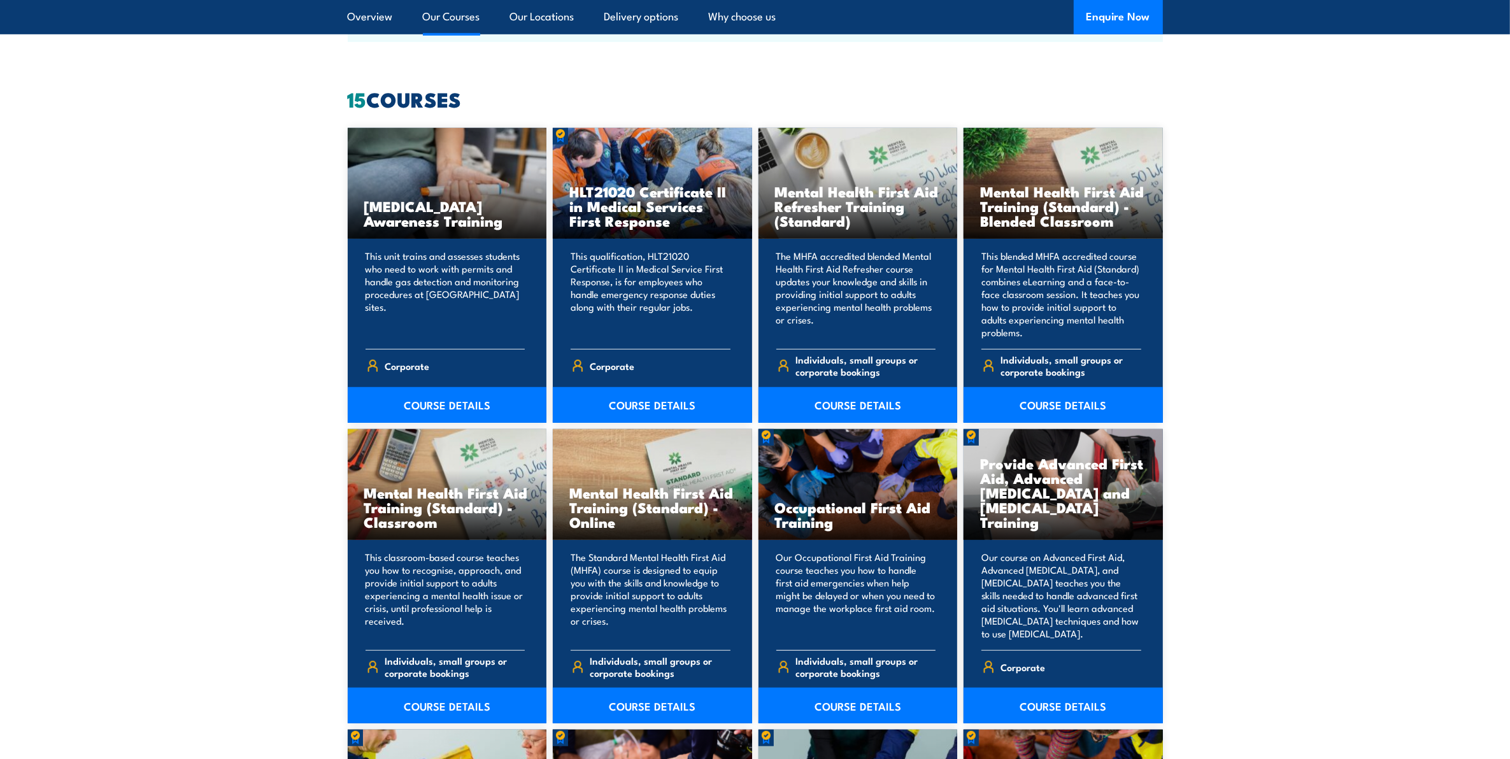
click at [855, 635] on p "Our Occupational First Aid Training course teaches you how to handle first aid …" at bounding box center [856, 595] width 160 height 89
click at [860, 670] on span "Individuals, small groups or corporate bookings" at bounding box center [866, 667] width 140 height 24
click at [903, 609] on p "Our Occupational First Aid Training course teaches you how to handle first aid …" at bounding box center [856, 595] width 160 height 89
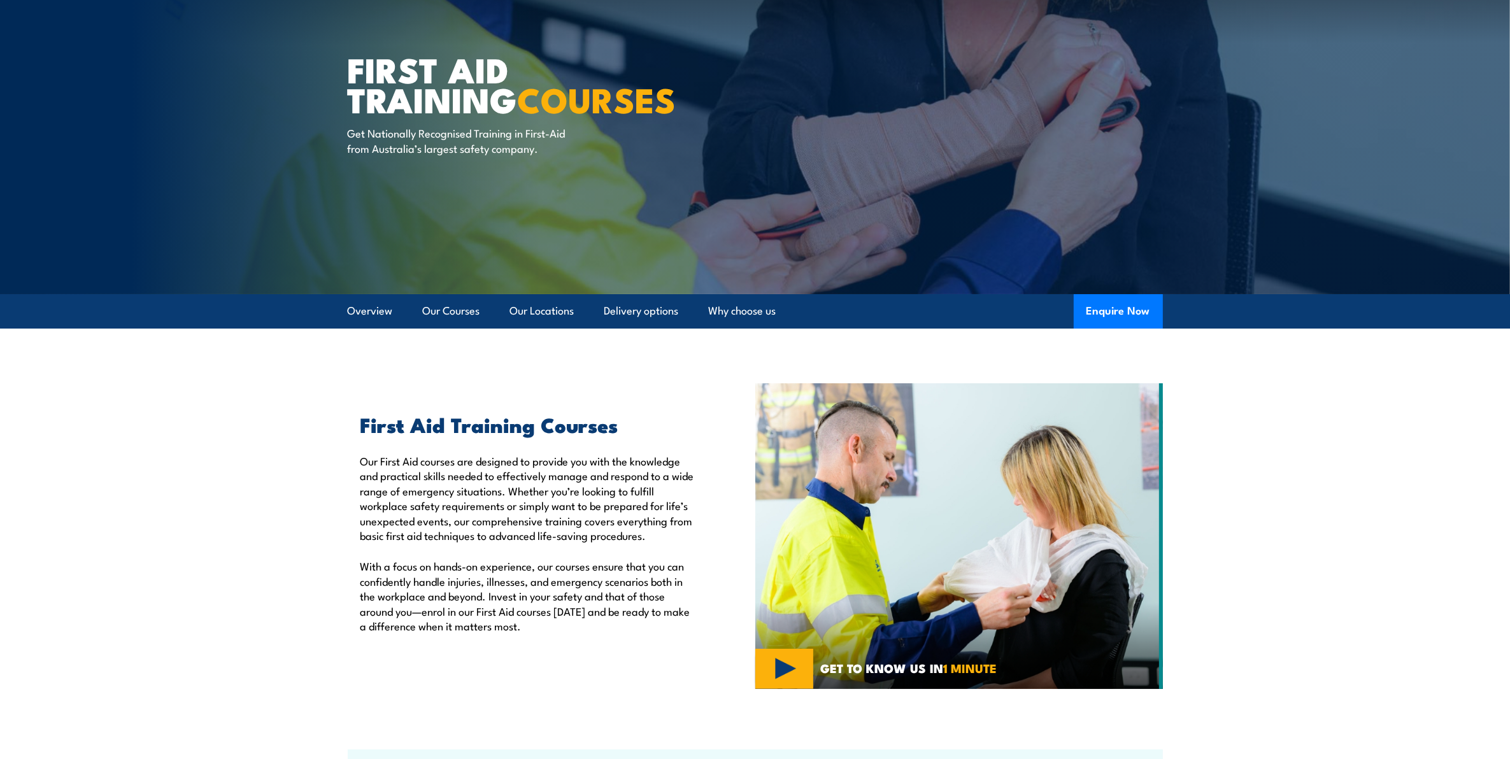
scroll to position [0, 0]
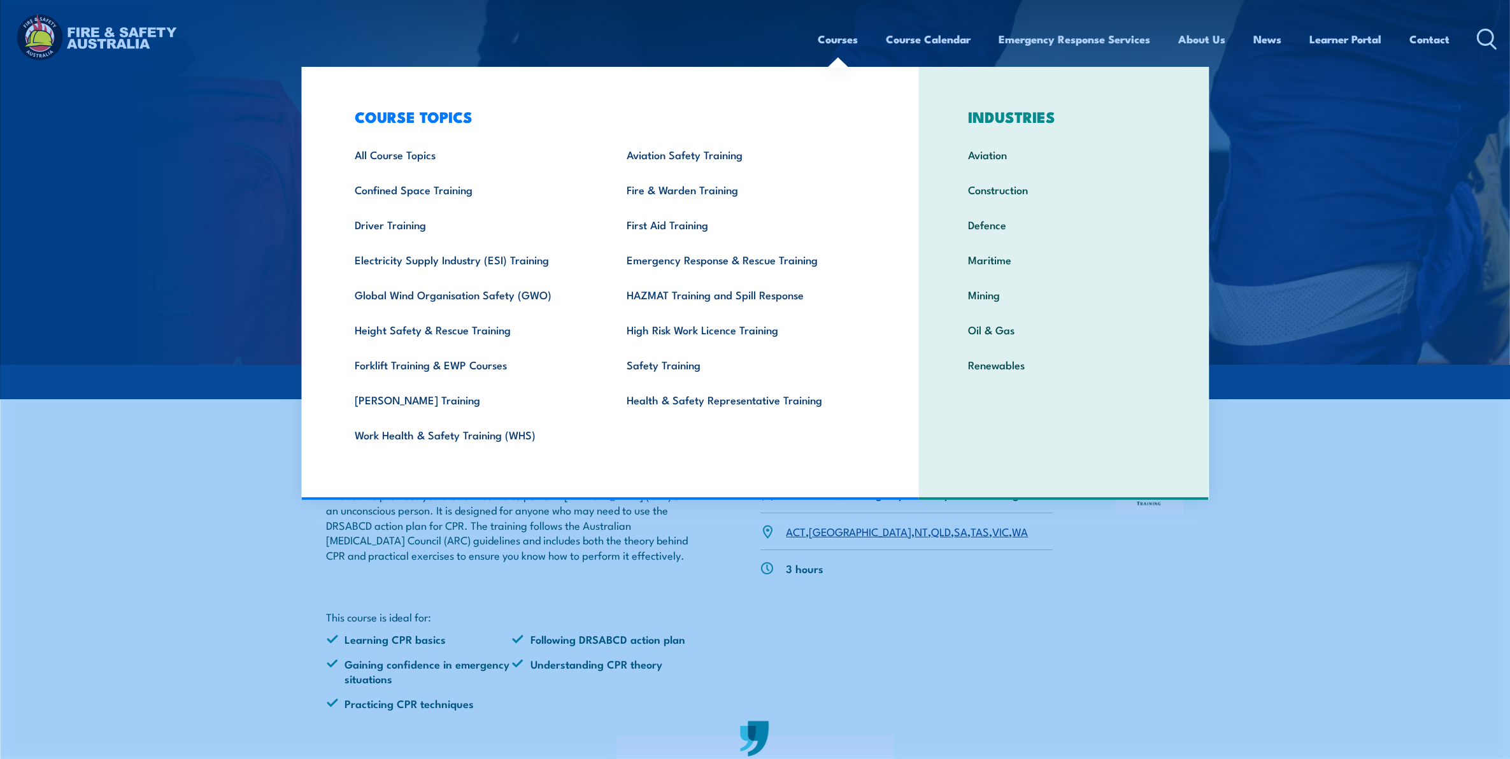
click at [845, 45] on link "Courses" at bounding box center [838, 39] width 40 height 34
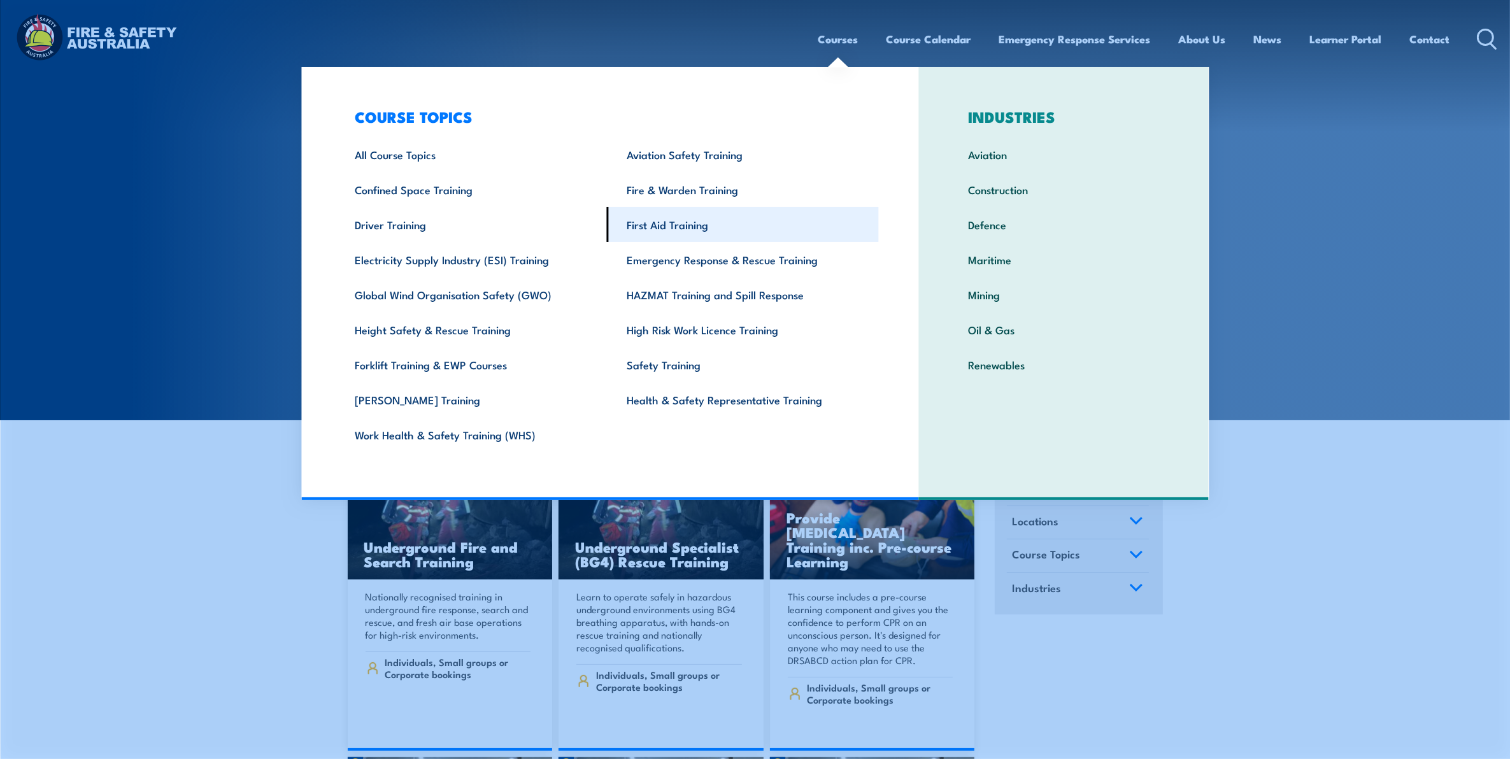
click at [695, 220] on link "First Aid Training" at bounding box center [743, 224] width 272 height 35
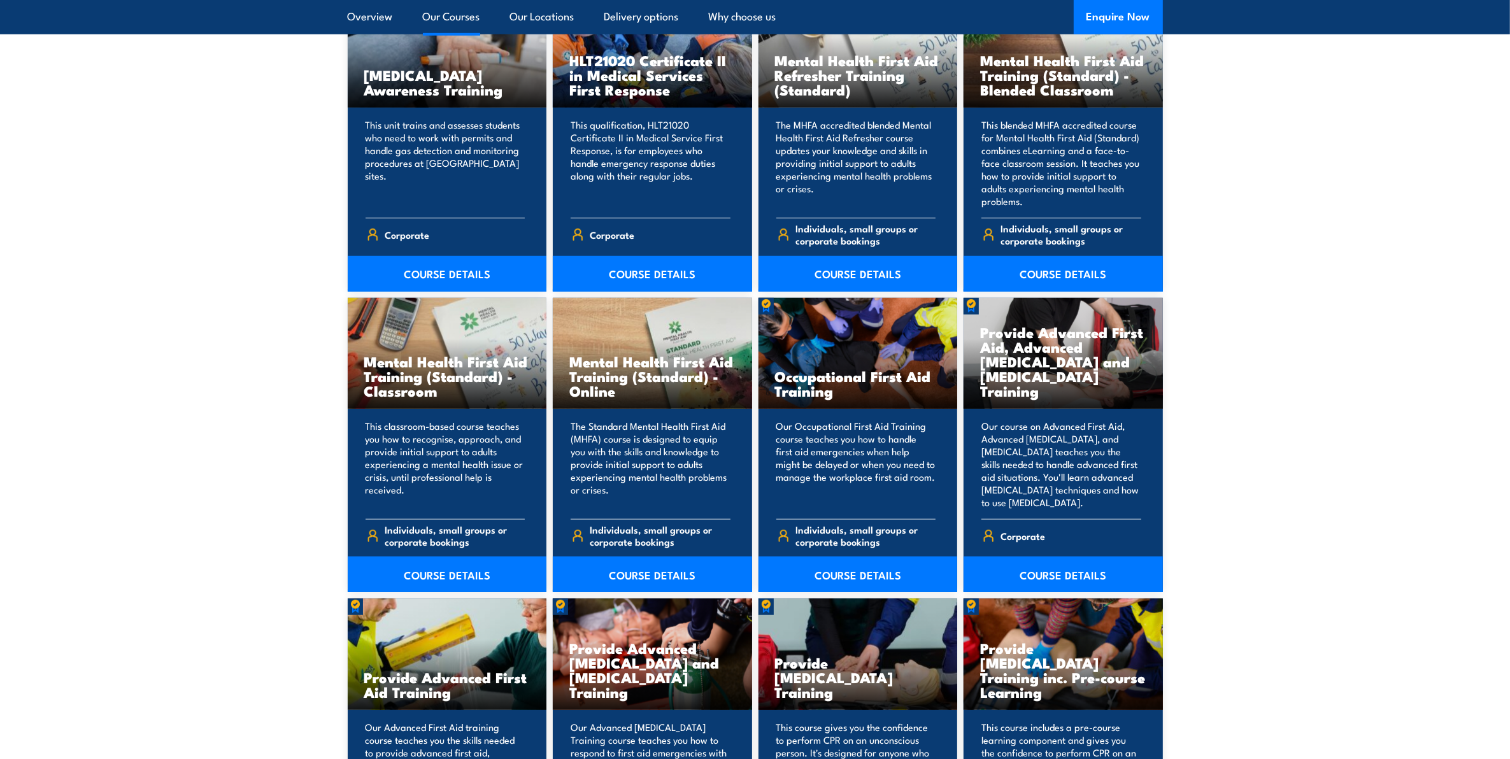
scroll to position [1115, 0]
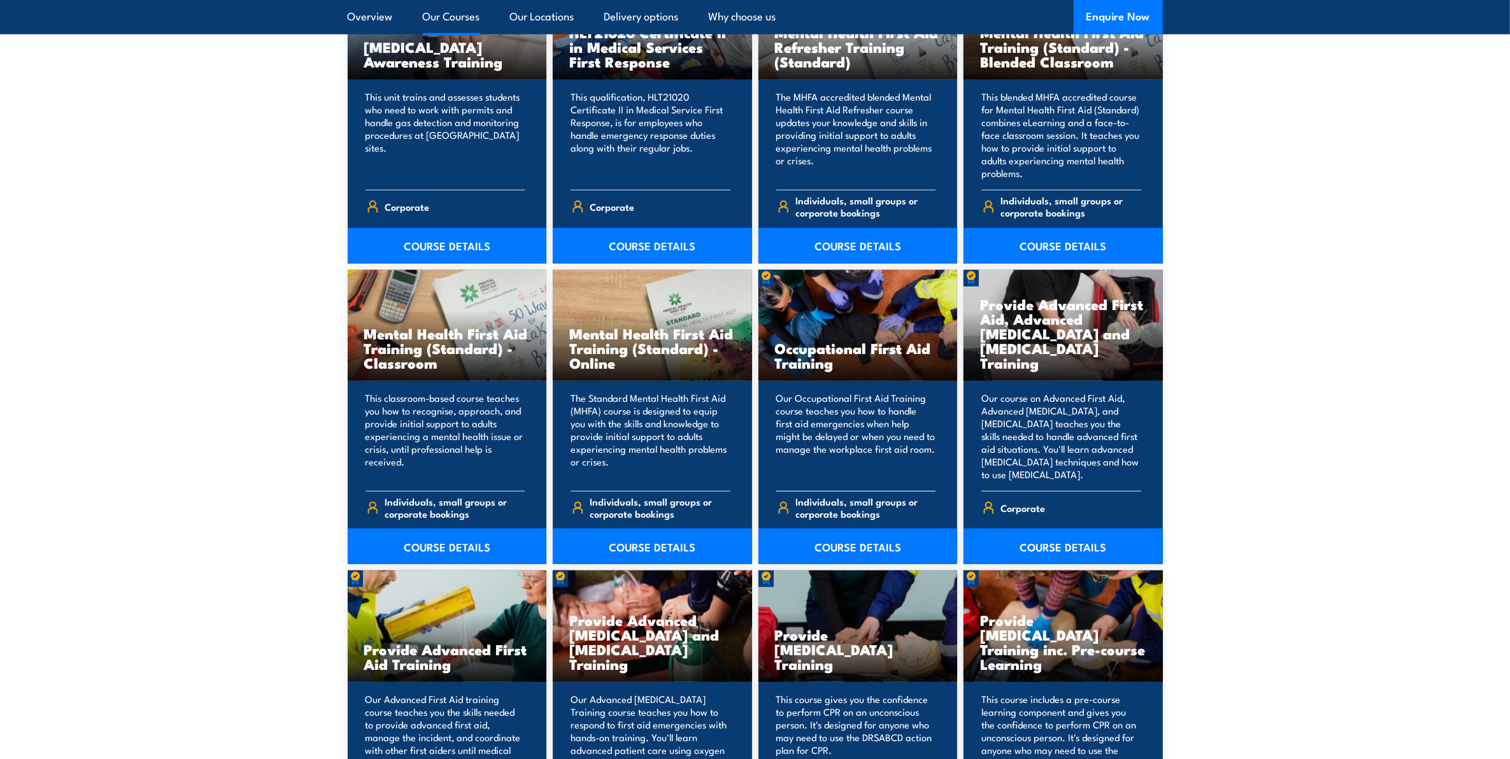
click at [760, 277] on img at bounding box center [766, 278] width 15 height 17
click at [817, 293] on div "Occupational First Aid Training" at bounding box center [858, 325] width 199 height 111
click at [870, 554] on link "COURSE DETAILS" at bounding box center [858, 547] width 199 height 36
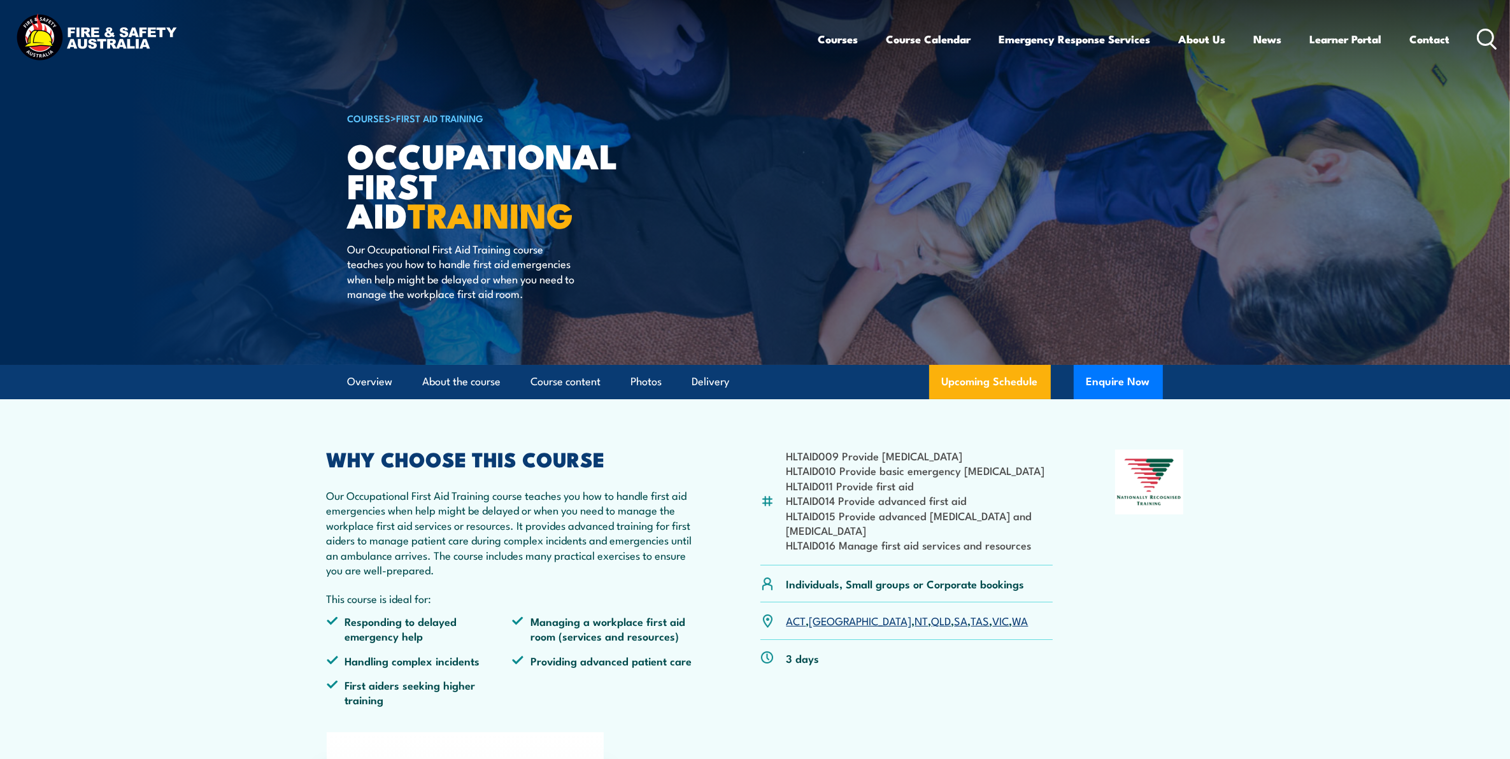
click at [826, 615] on link "[GEOGRAPHIC_DATA]" at bounding box center [861, 620] width 103 height 15
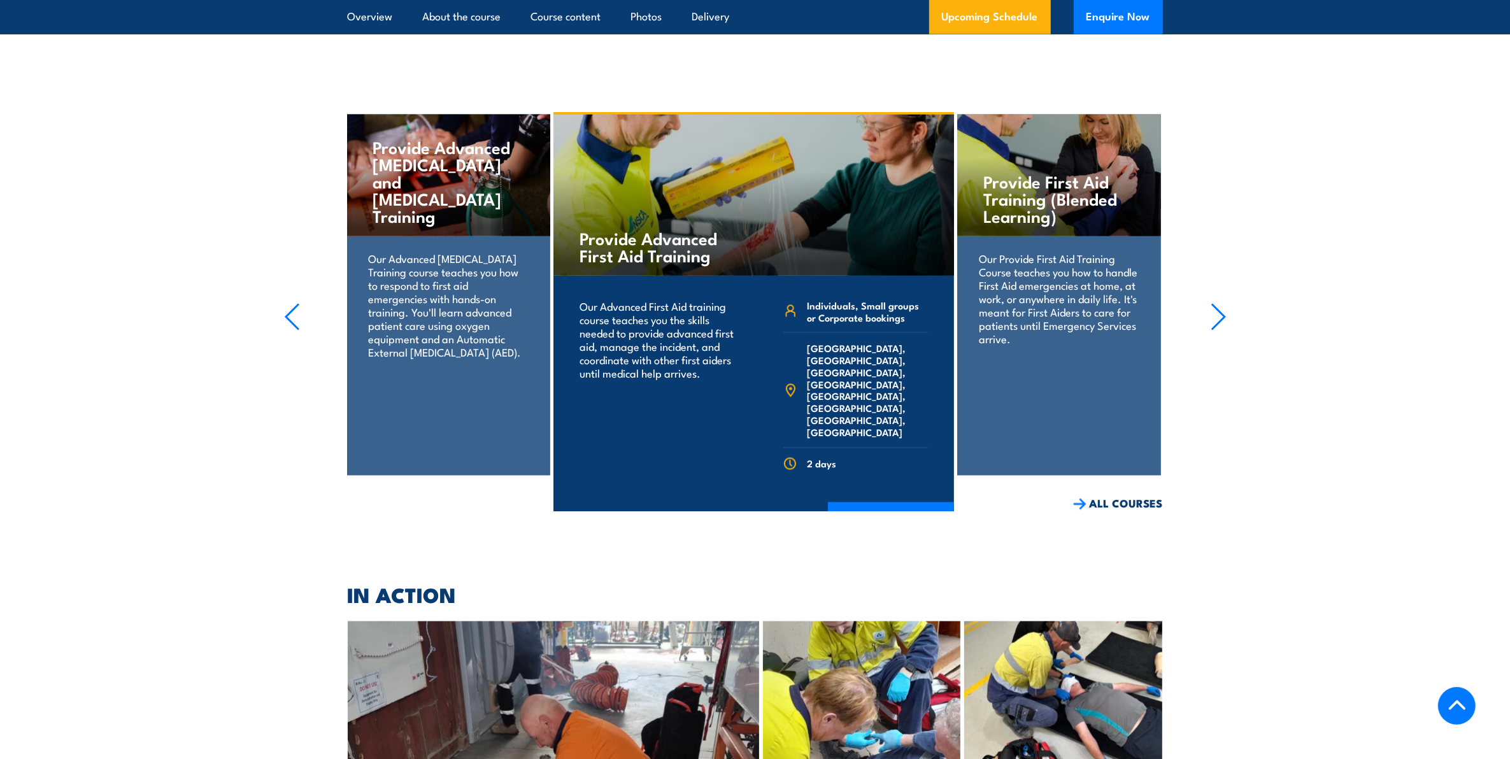
scroll to position [2603, 0]
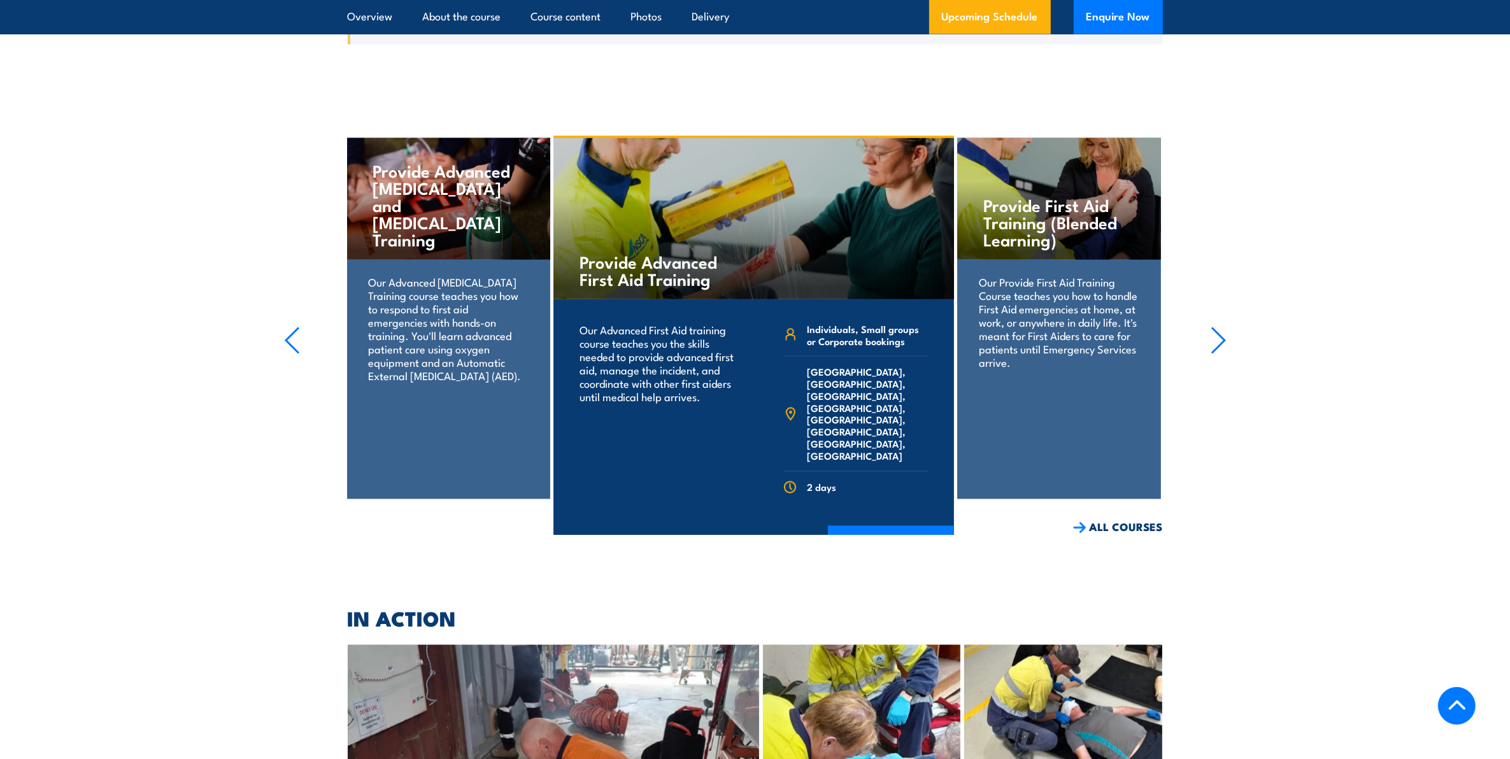
click at [1215, 327] on button "button" at bounding box center [1219, 343] width 16 height 33
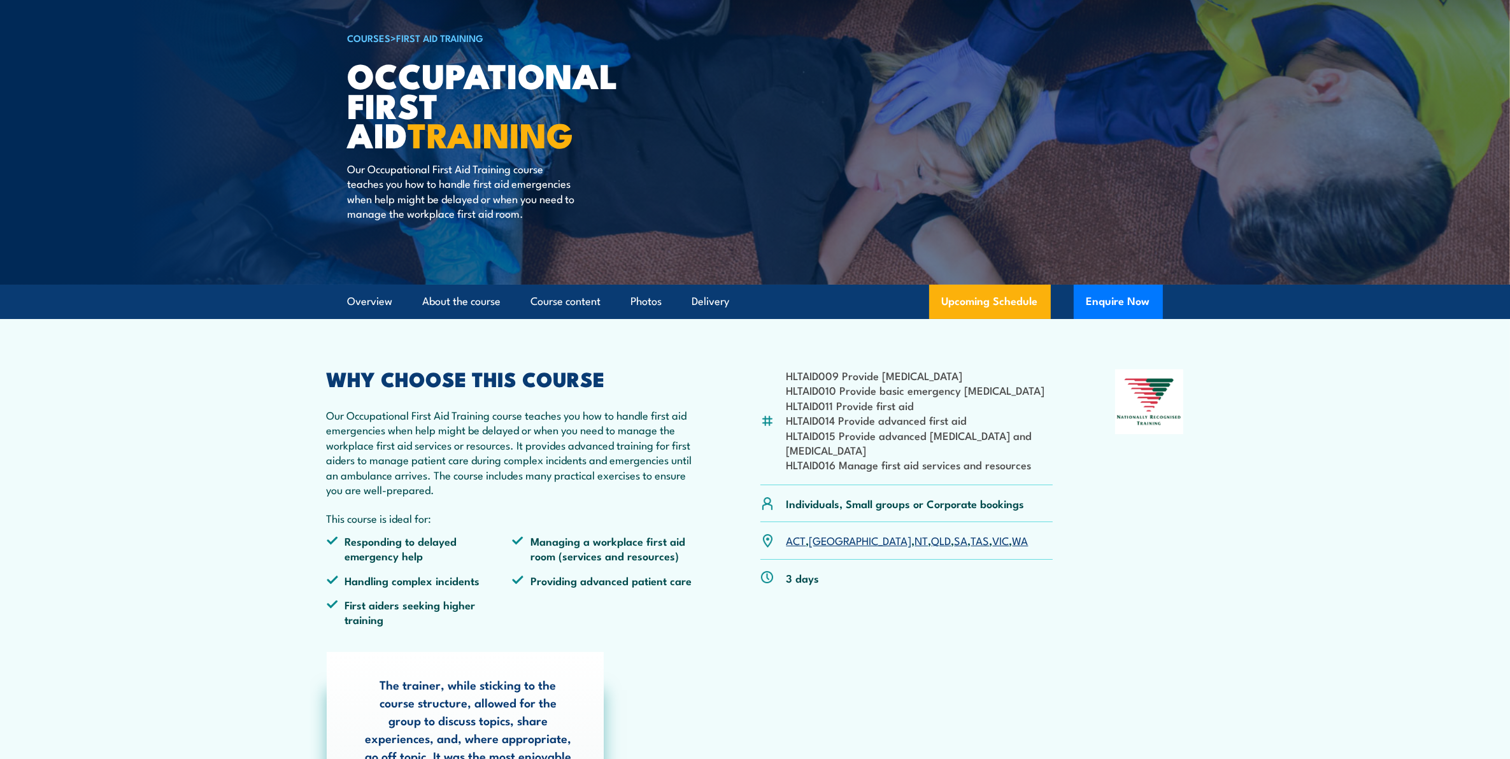
scroll to position [0, 0]
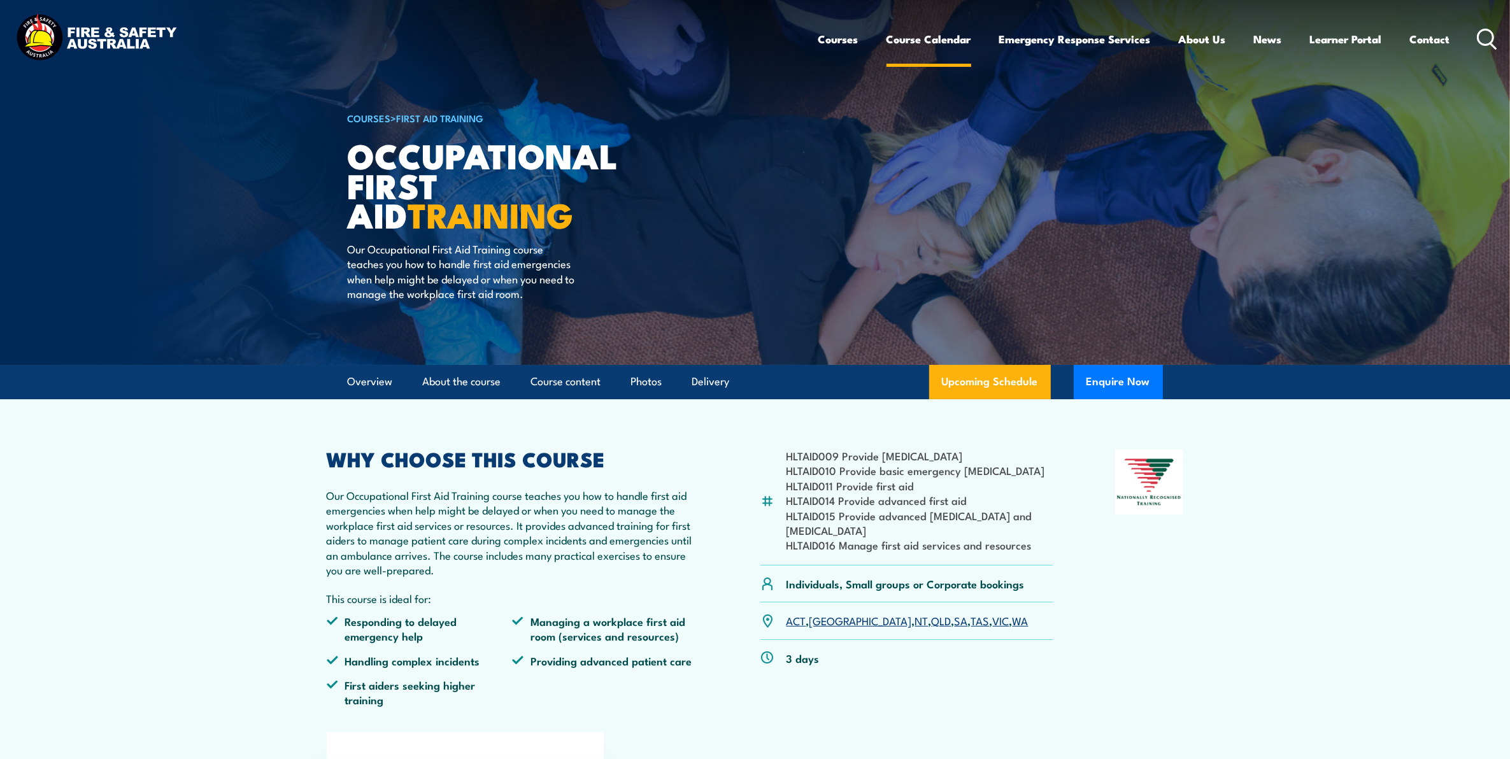
click at [899, 35] on link "Course Calendar" at bounding box center [929, 39] width 85 height 34
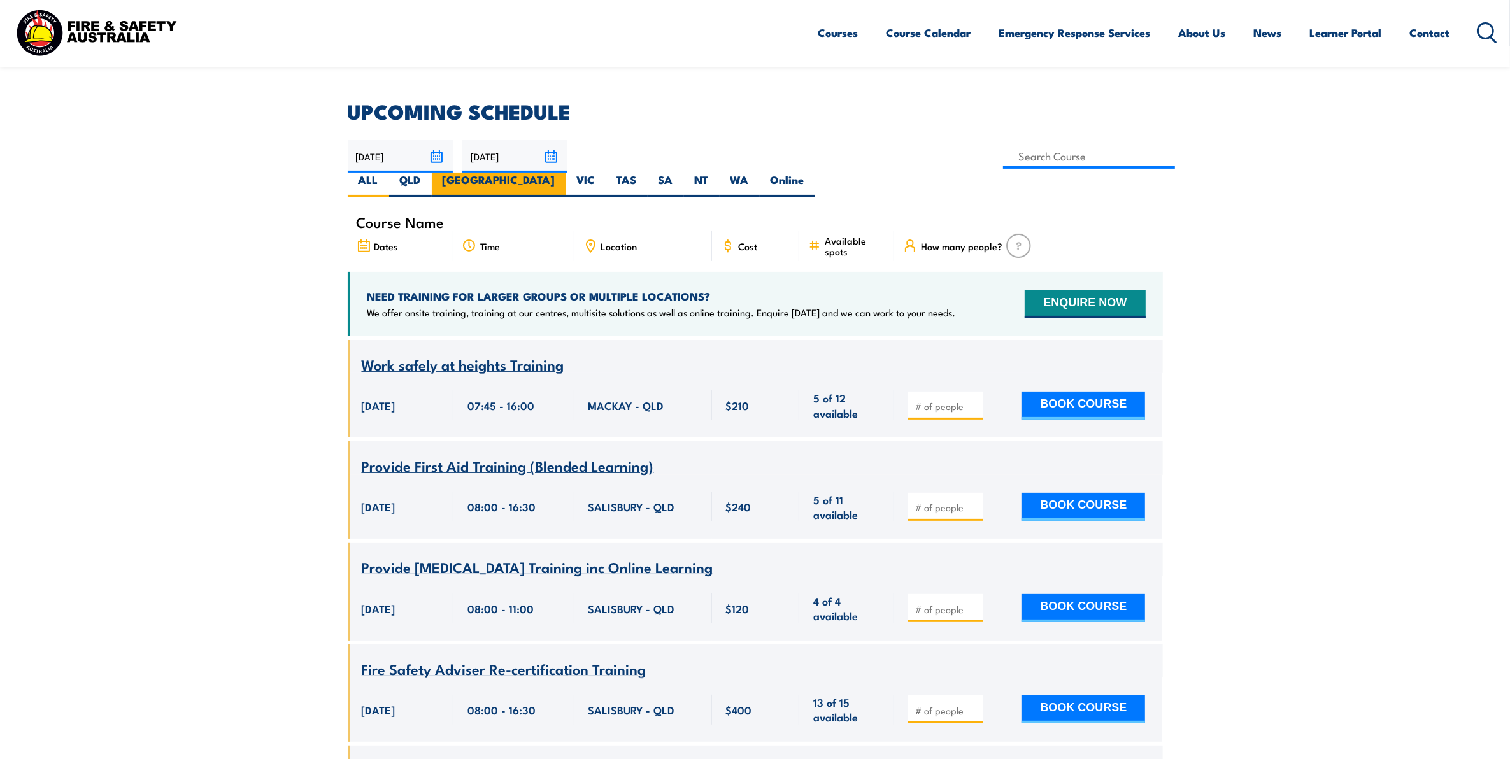
click at [566, 173] on label "[GEOGRAPHIC_DATA]" at bounding box center [499, 185] width 134 height 25
click at [564, 173] on input "[GEOGRAPHIC_DATA]" at bounding box center [559, 177] width 8 height 8
radio input "true"
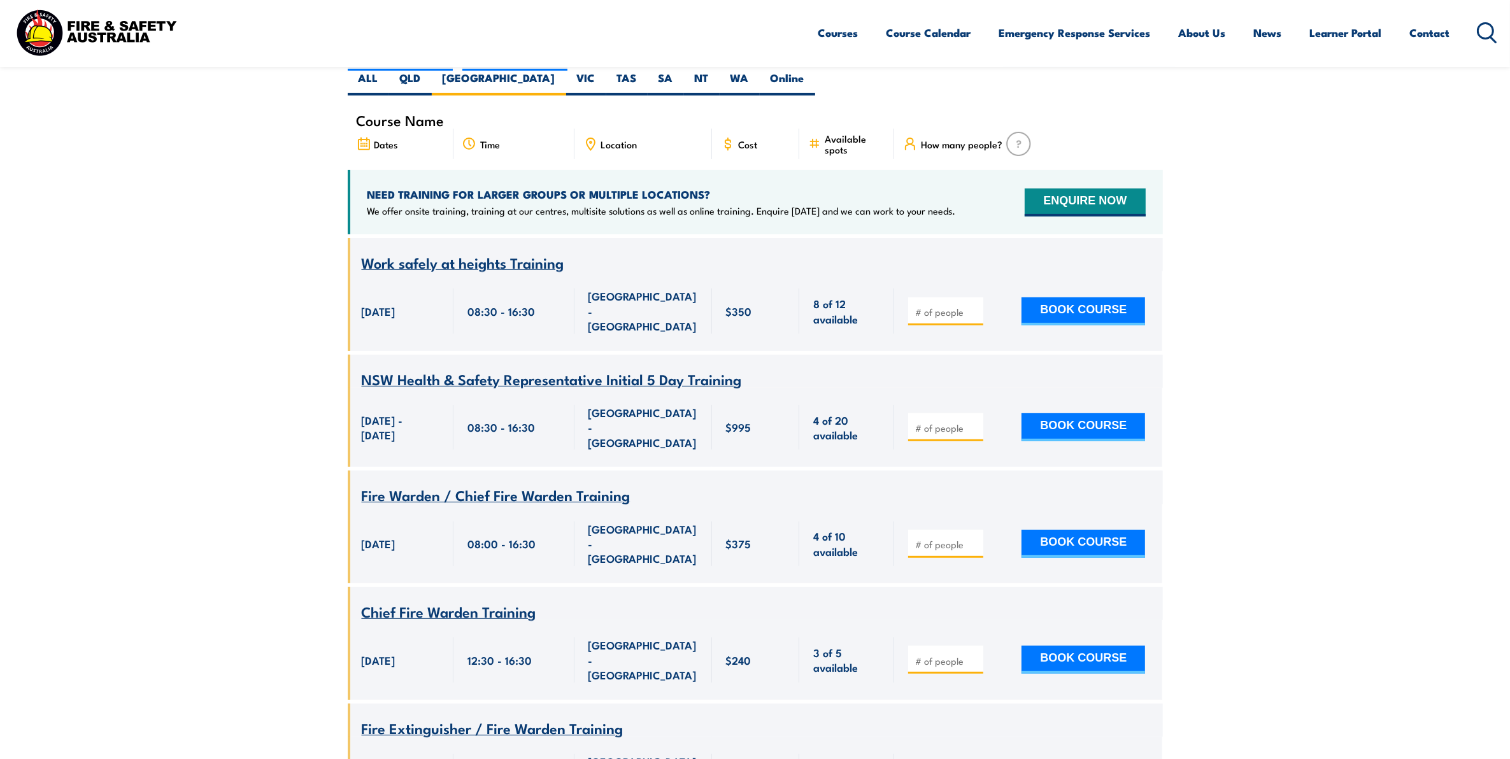
drag, startPoint x: 0, startPoint y: 0, endPoint x: 1268, endPoint y: 236, distance: 1289.9
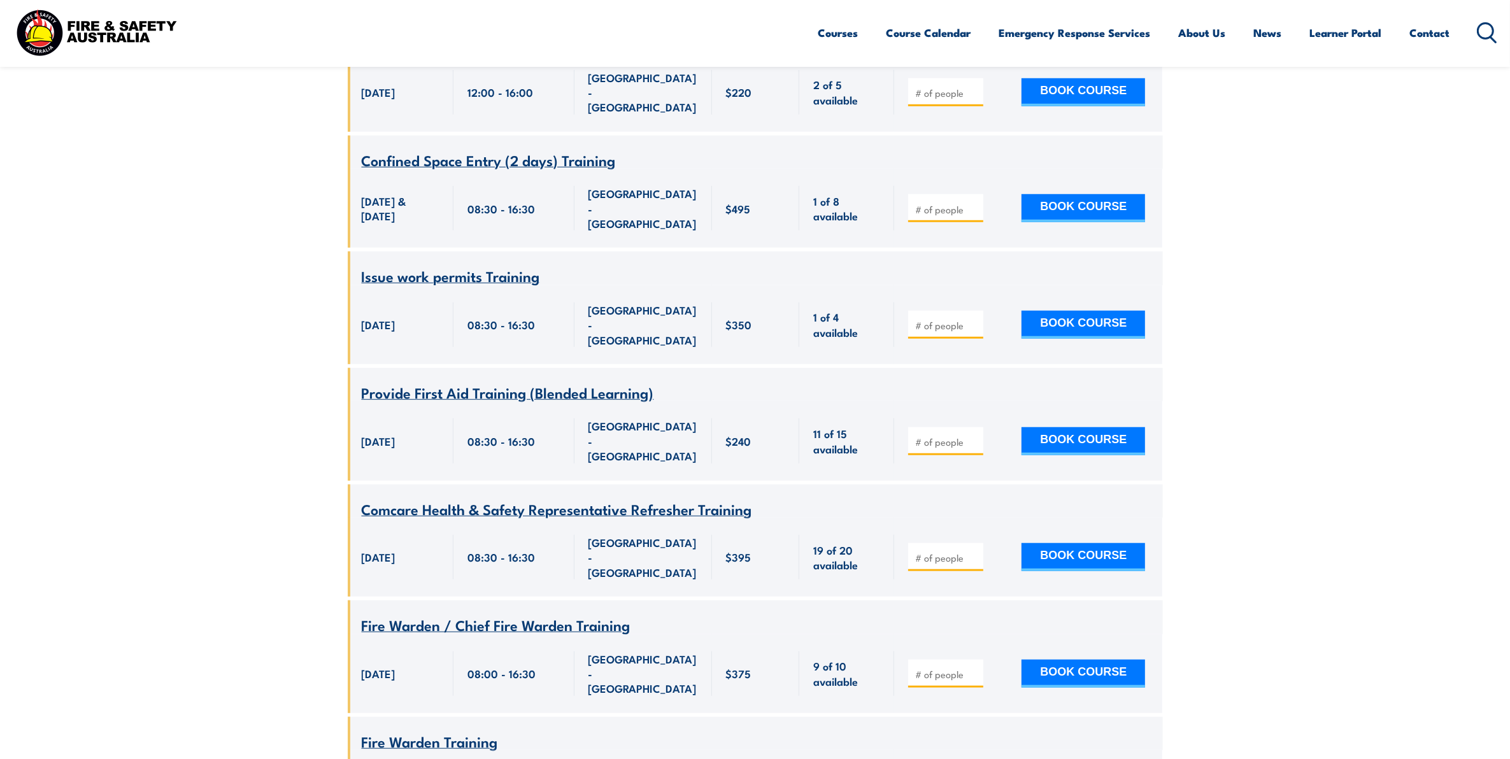
scroll to position [1057, 0]
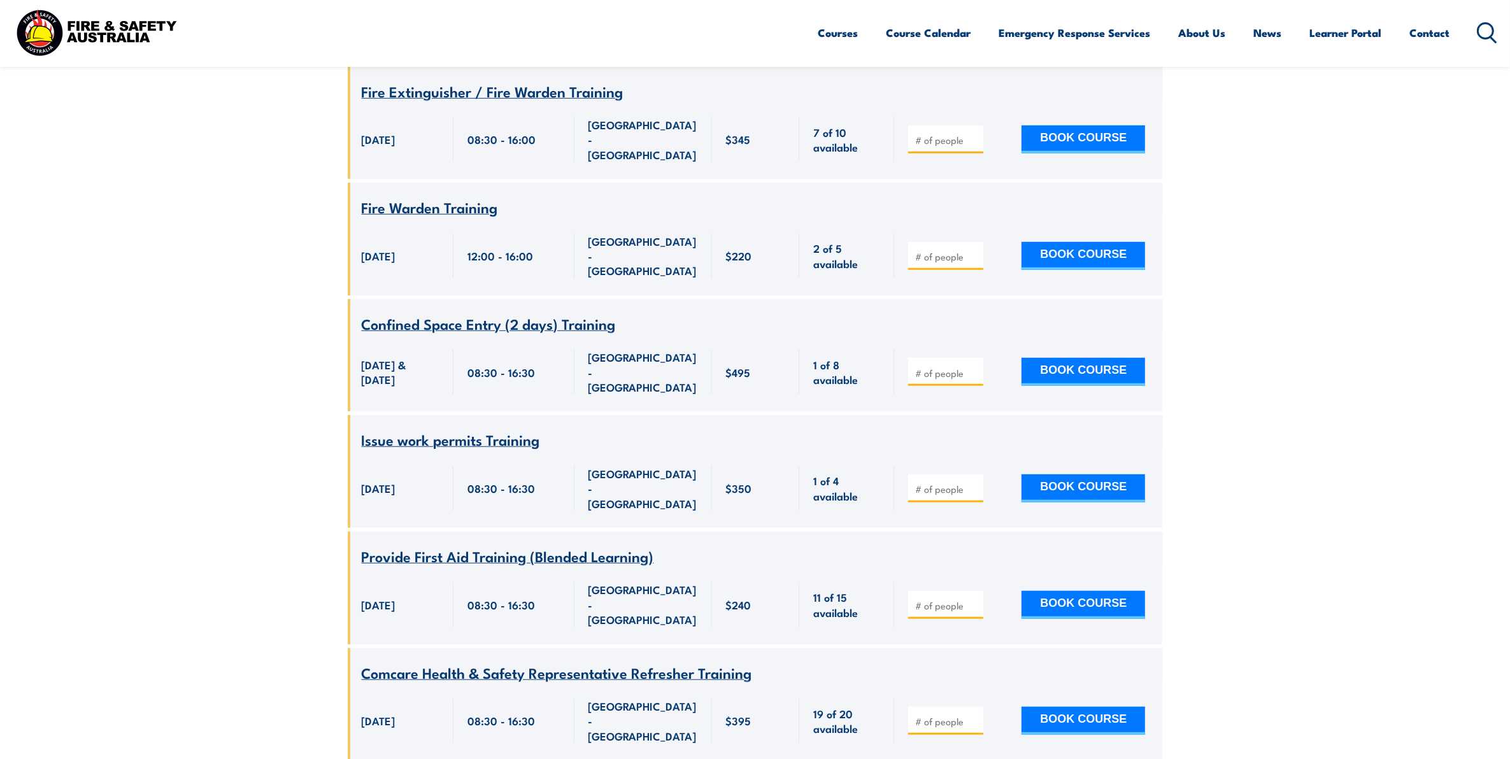
click at [540, 545] on span "Provide First Aid Training (Blended Learning)" at bounding box center [508, 556] width 292 height 22
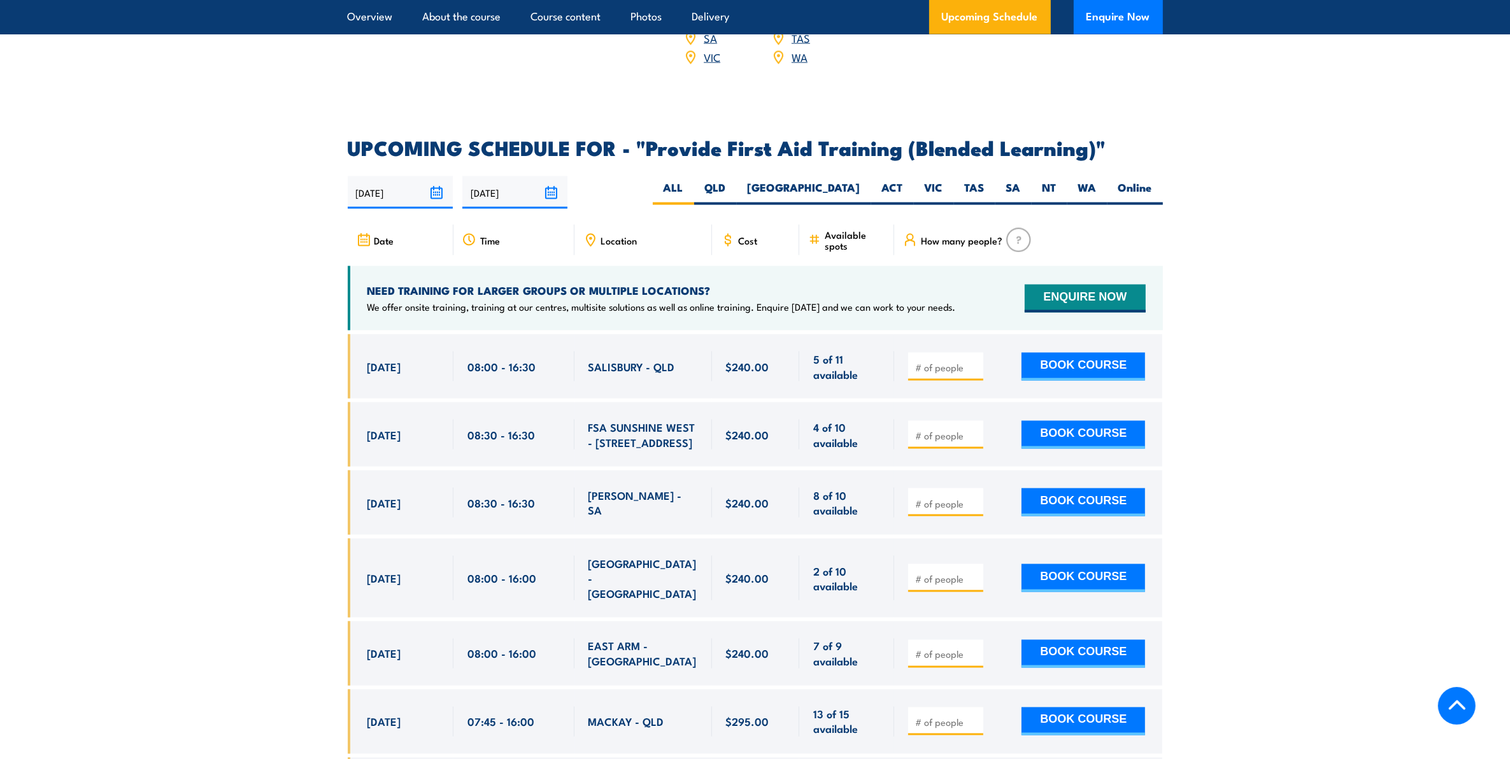
scroll to position [2389, 0]
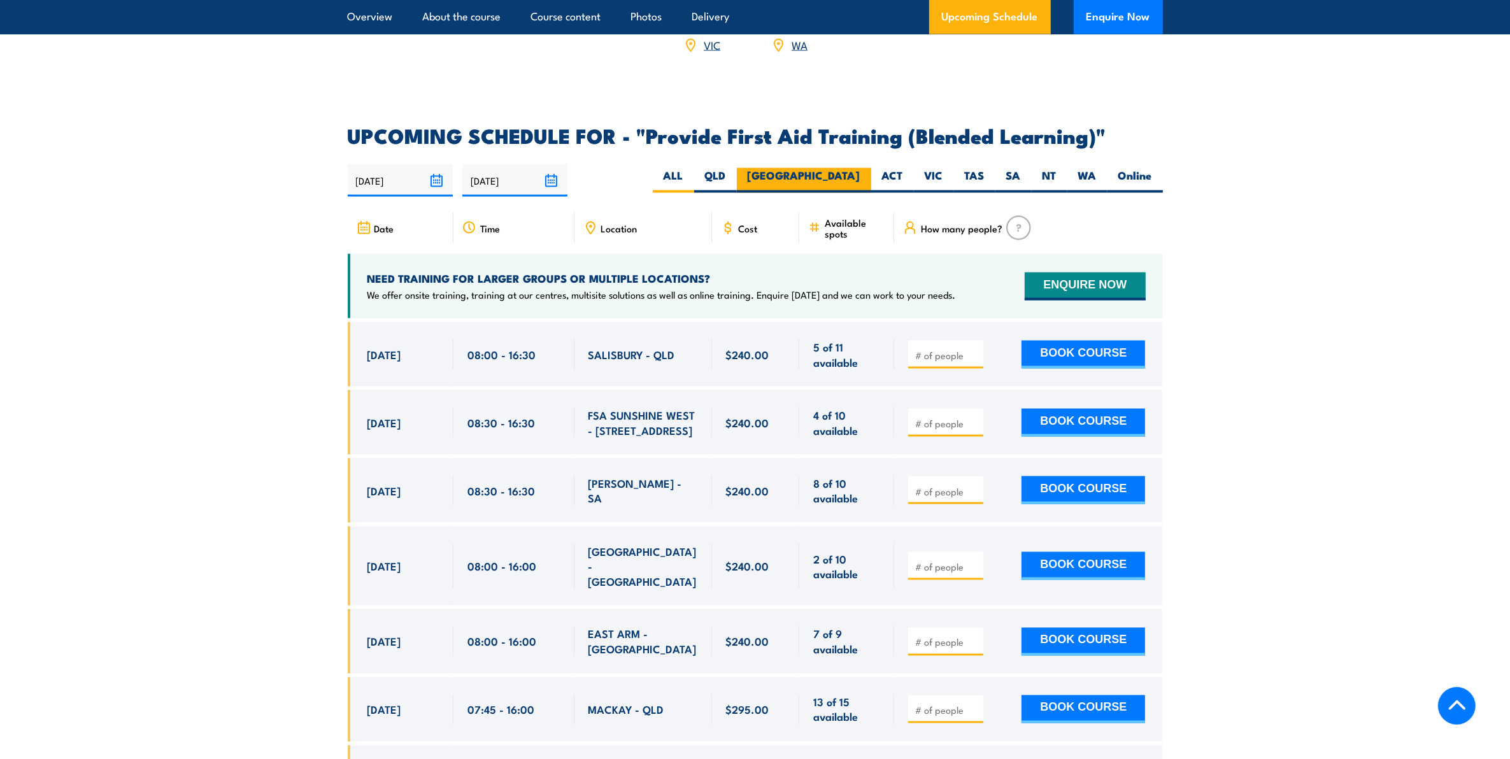
click at [831, 185] on label "[GEOGRAPHIC_DATA]" at bounding box center [804, 180] width 134 height 25
click at [861, 176] on input "[GEOGRAPHIC_DATA]" at bounding box center [865, 172] width 8 height 8
radio input "true"
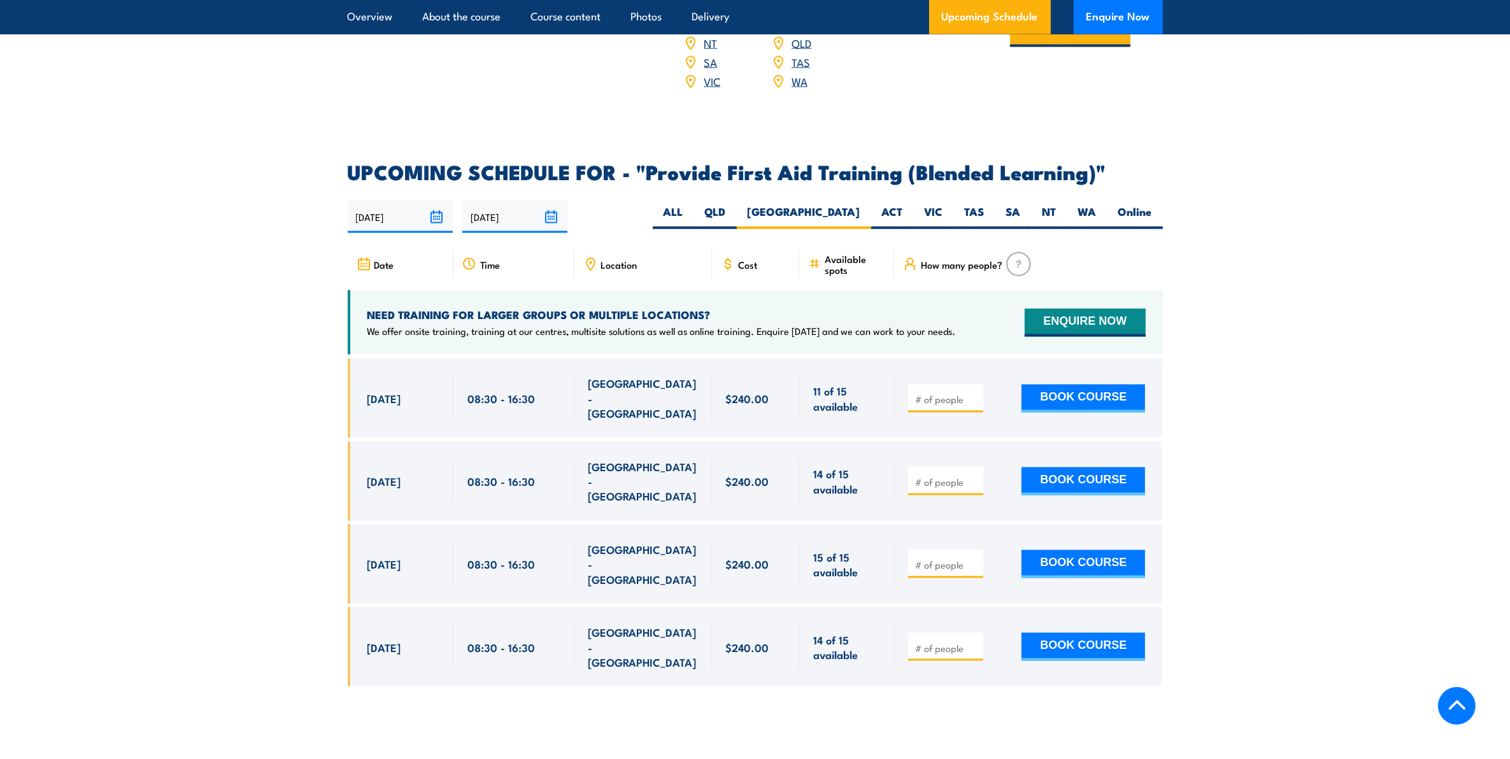
scroll to position [2432, 0]
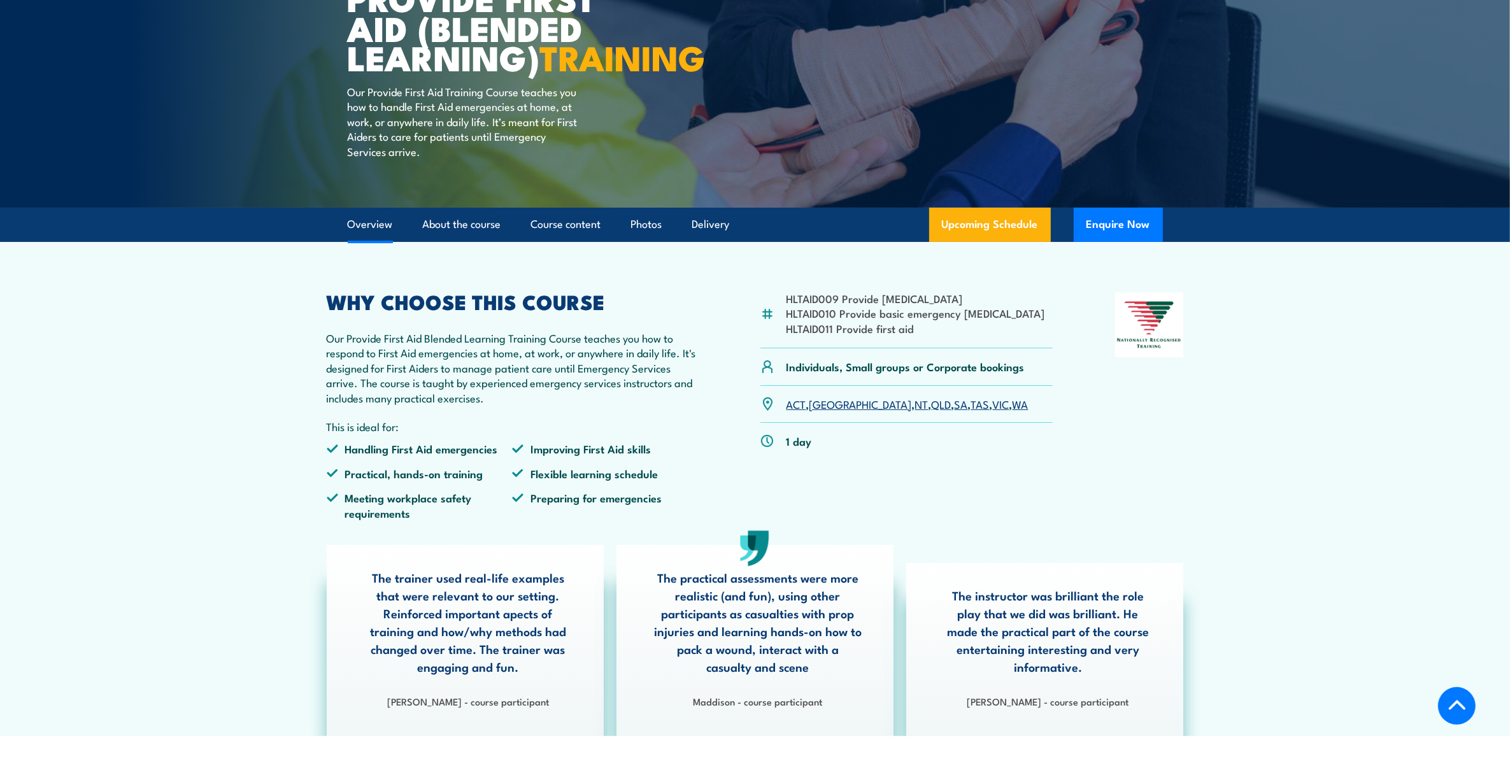
scroll to position [0, 0]
